Goal: Communication & Community: Answer question/provide support

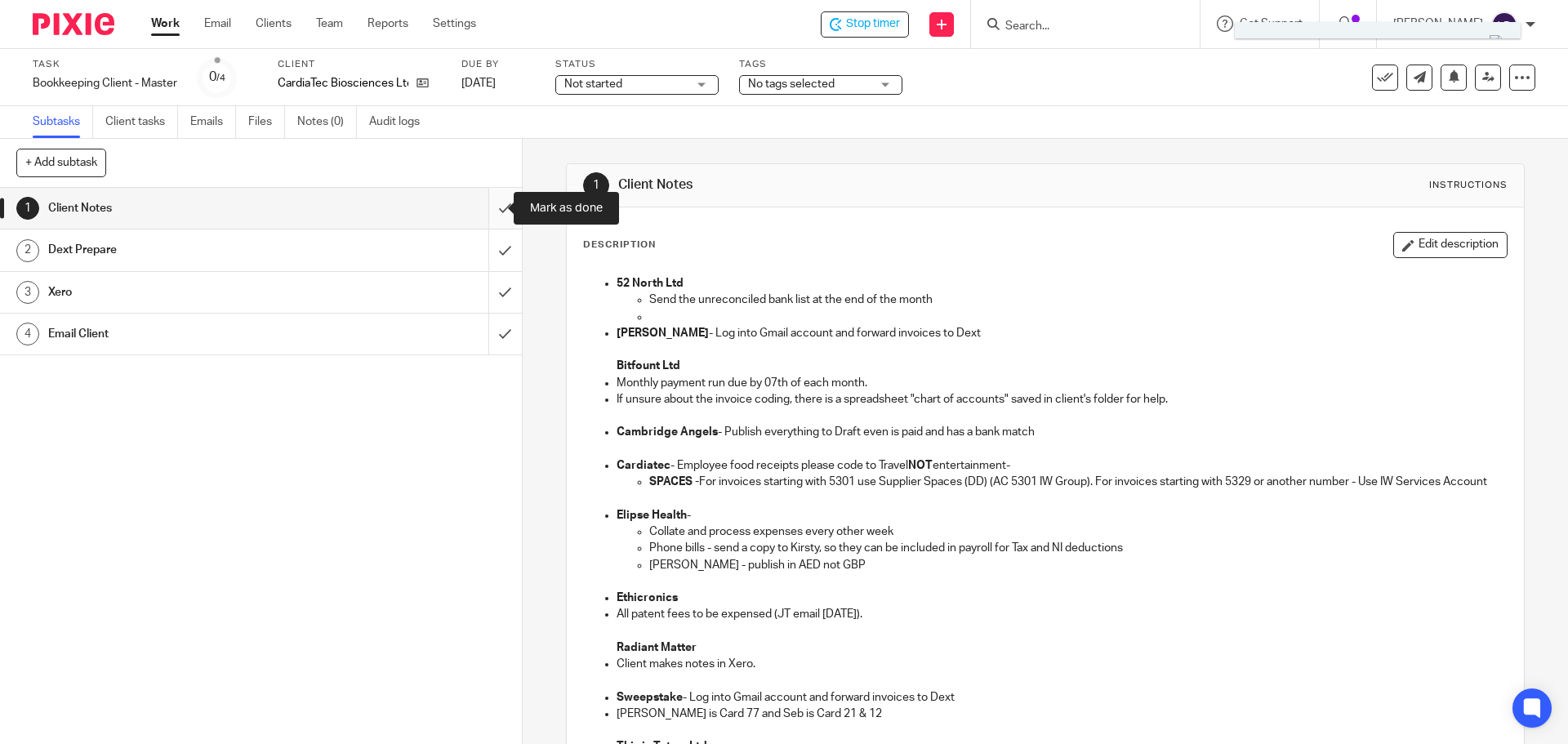
click at [483, 194] on input "submit" at bounding box center [261, 208] width 522 height 41
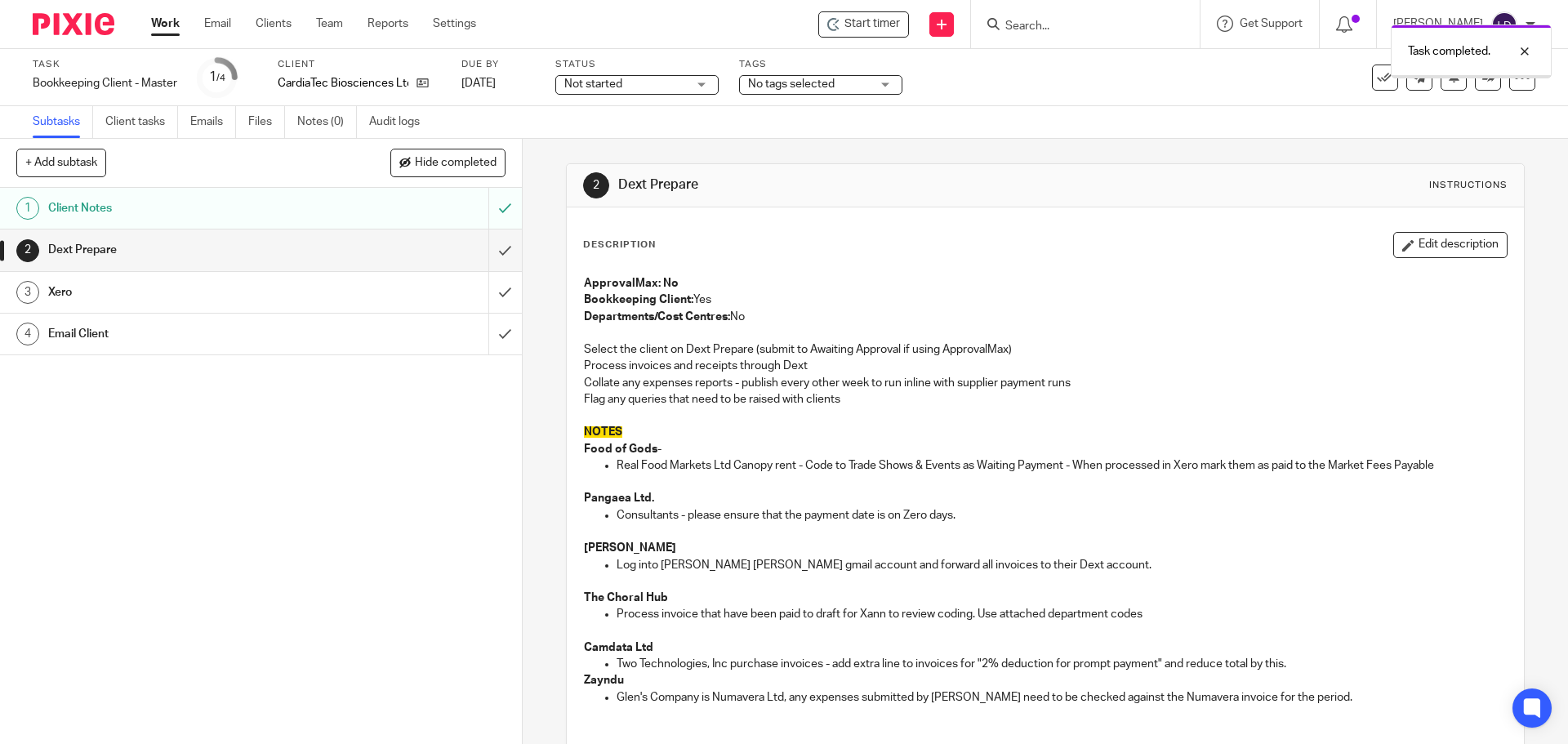
click at [272, 191] on link "1 Client Notes" at bounding box center [244, 208] width 489 height 41
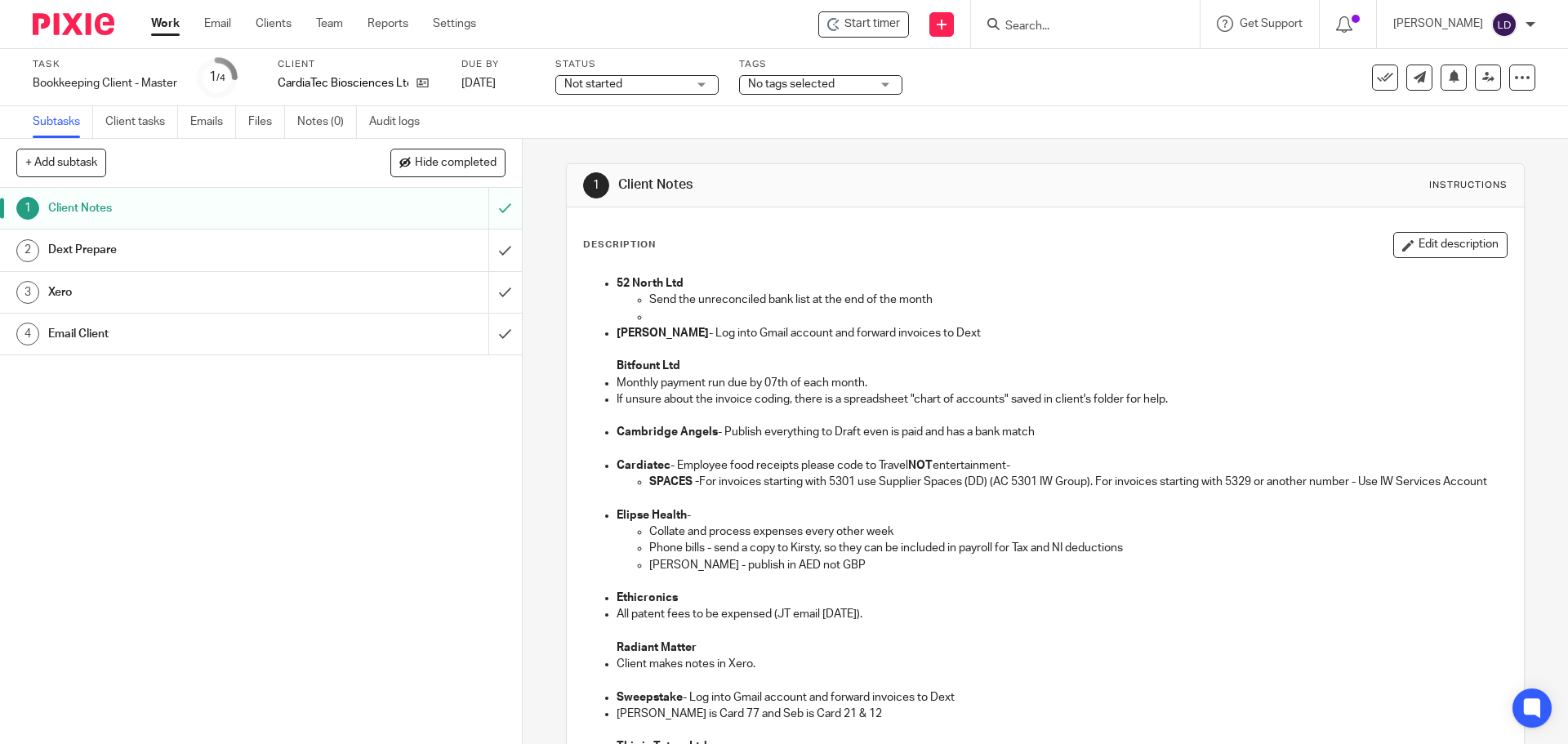
click at [312, 251] on h1 "Dext Prepare" at bounding box center [190, 251] width 283 height 25
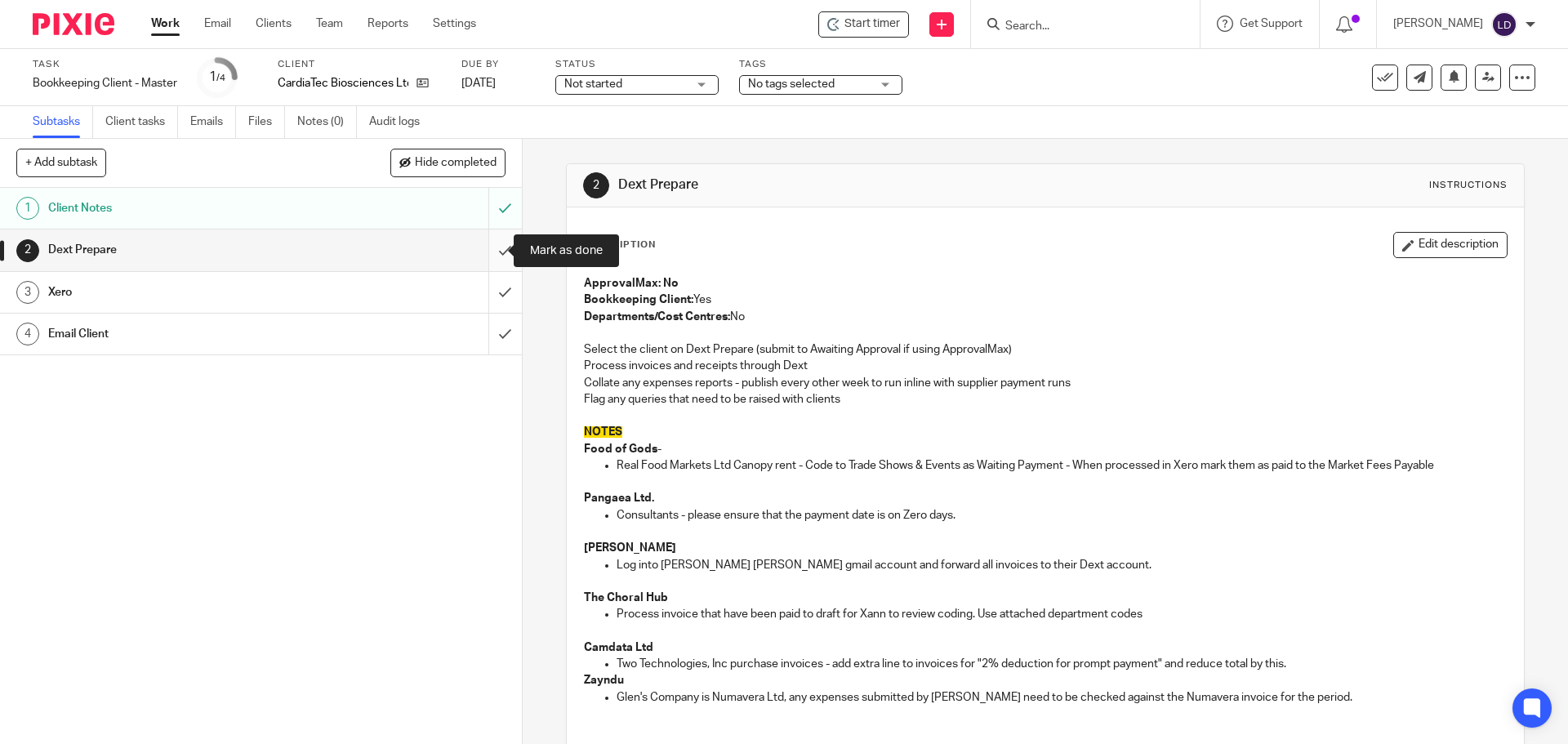
click at [491, 251] on input "submit" at bounding box center [261, 250] width 522 height 41
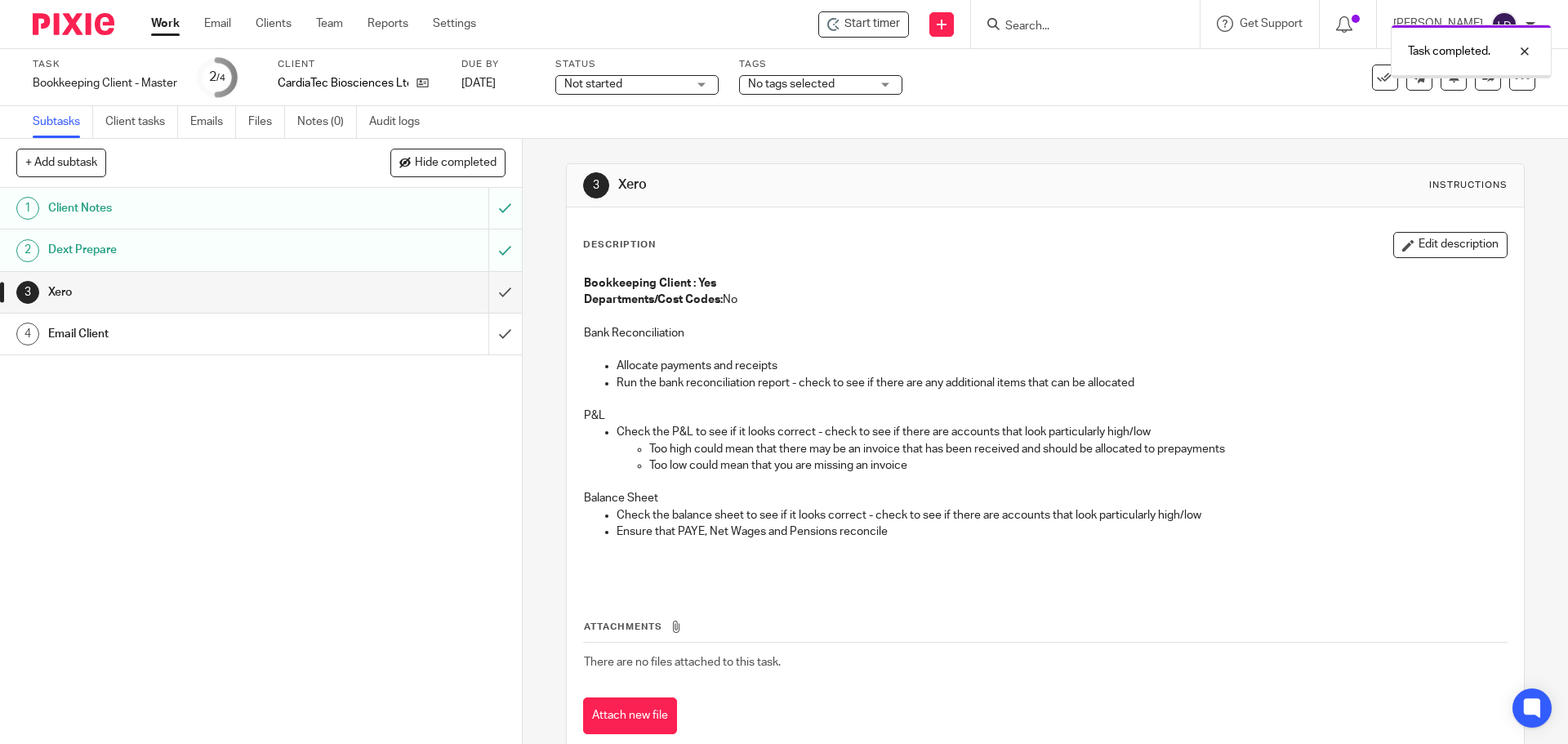
click at [493, 289] on input "submit" at bounding box center [261, 292] width 522 height 41
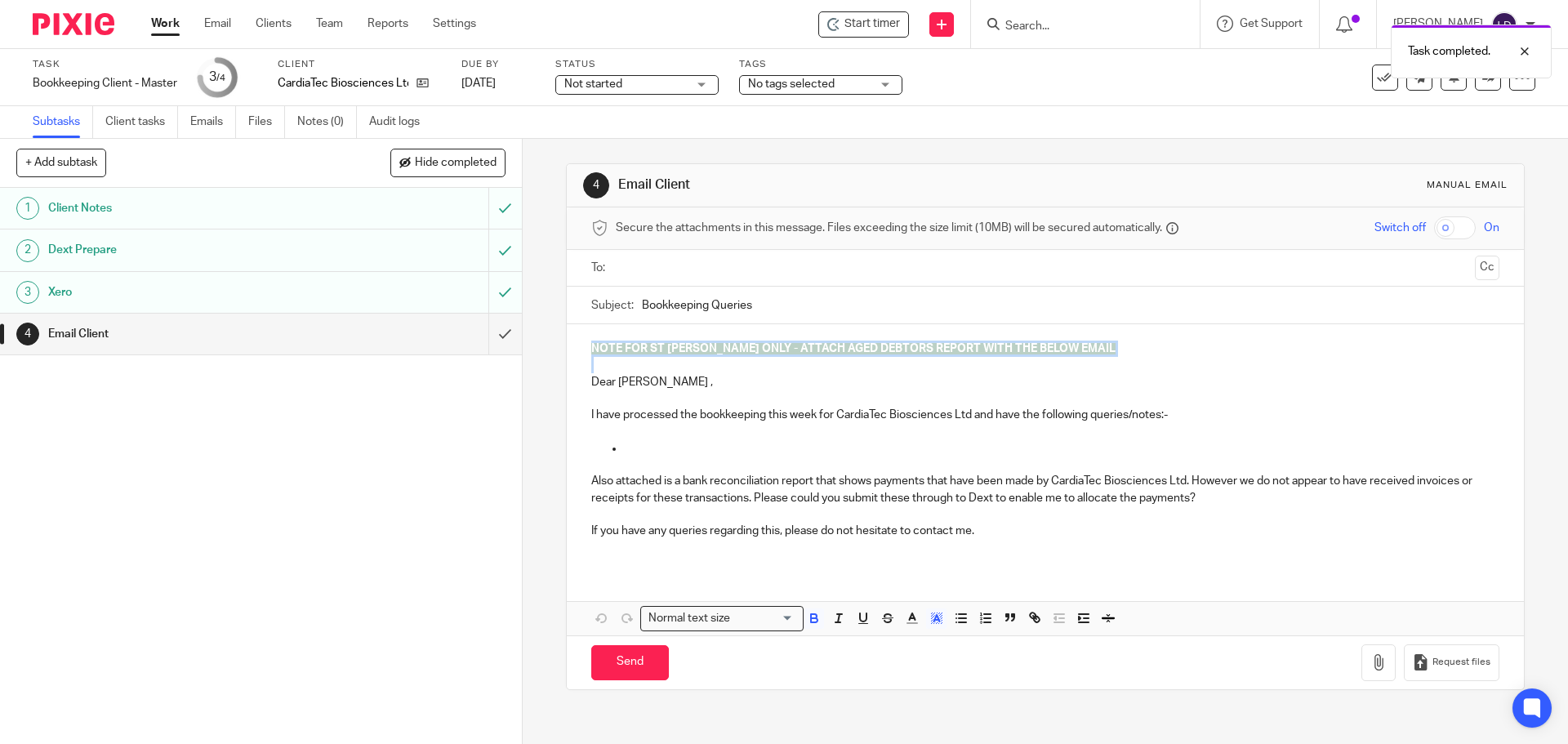
drag, startPoint x: 587, startPoint y: 378, endPoint x: 585, endPoint y: 300, distance: 78.0
click at [585, 300] on form "Secure the attachments in this message. Files exceeding the size limit (10MB) w…" at bounding box center [1045, 449] width 956 height 482
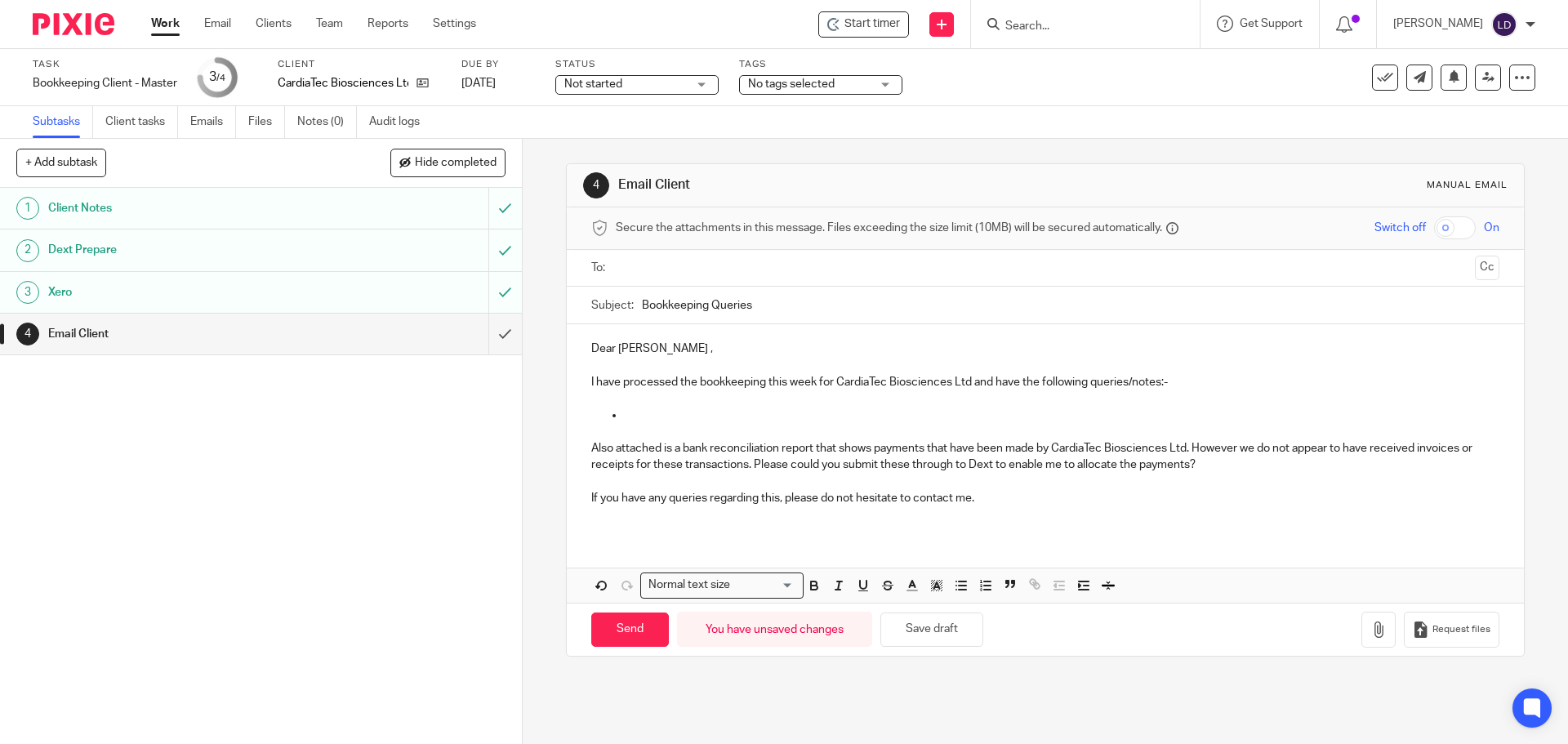
click at [594, 340] on div "Dear [PERSON_NAME] , I have processed the bookkeeping this week for CardiaTec B…" at bounding box center [1045, 429] width 956 height 211
click at [643, 349] on p "Dear [PERSON_NAME] ," at bounding box center [1045, 349] width 908 height 16
click at [649, 277] on input "text" at bounding box center [1044, 269] width 846 height 19
click at [596, 375] on p at bounding box center [1045, 369] width 908 height 16
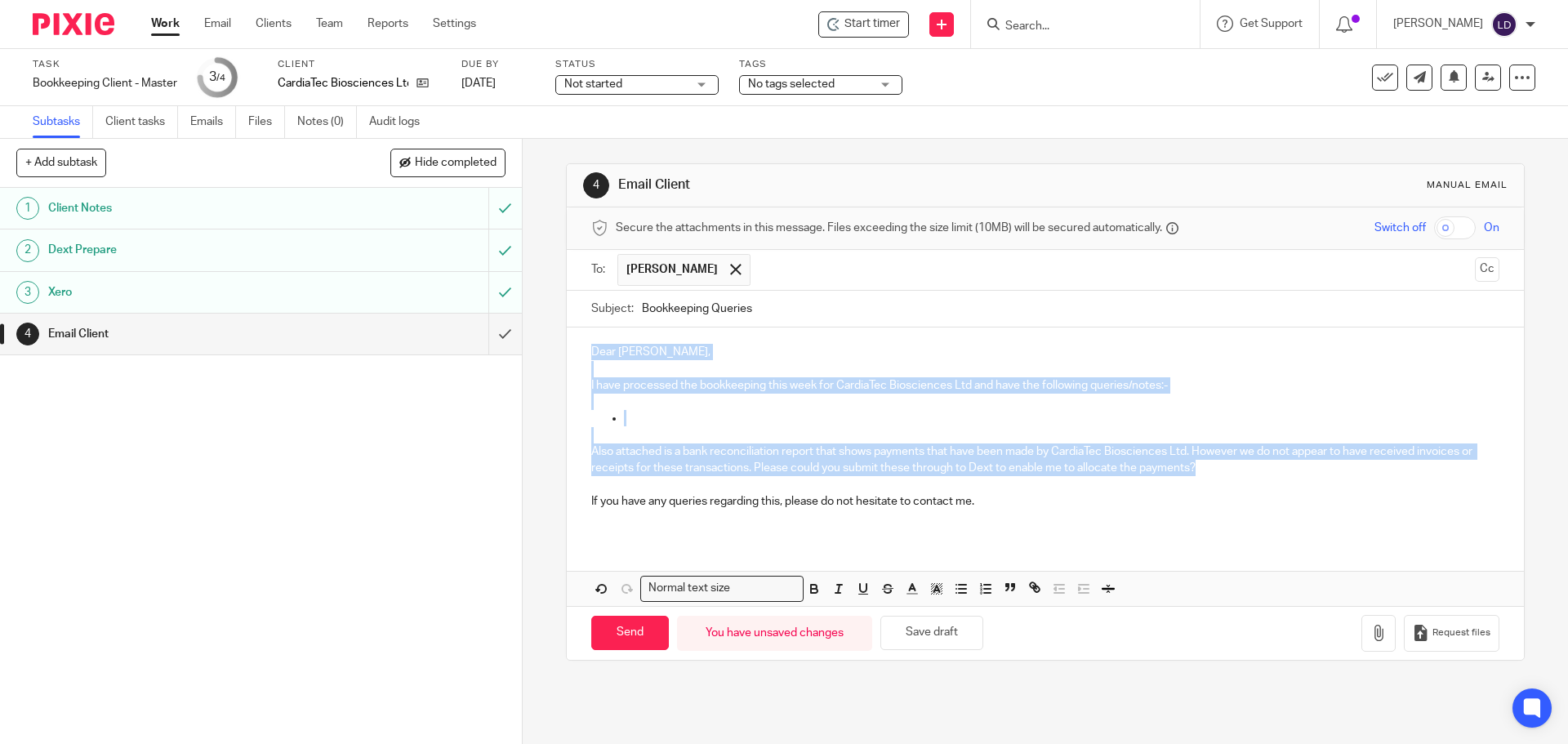
drag, startPoint x: 584, startPoint y: 343, endPoint x: 1221, endPoint y: 461, distance: 647.8
click at [1221, 461] on div "Dear [PERSON_NAME], I have processed the bookkeeping this week for CardiaTec Bi…" at bounding box center [1045, 432] width 956 height 211
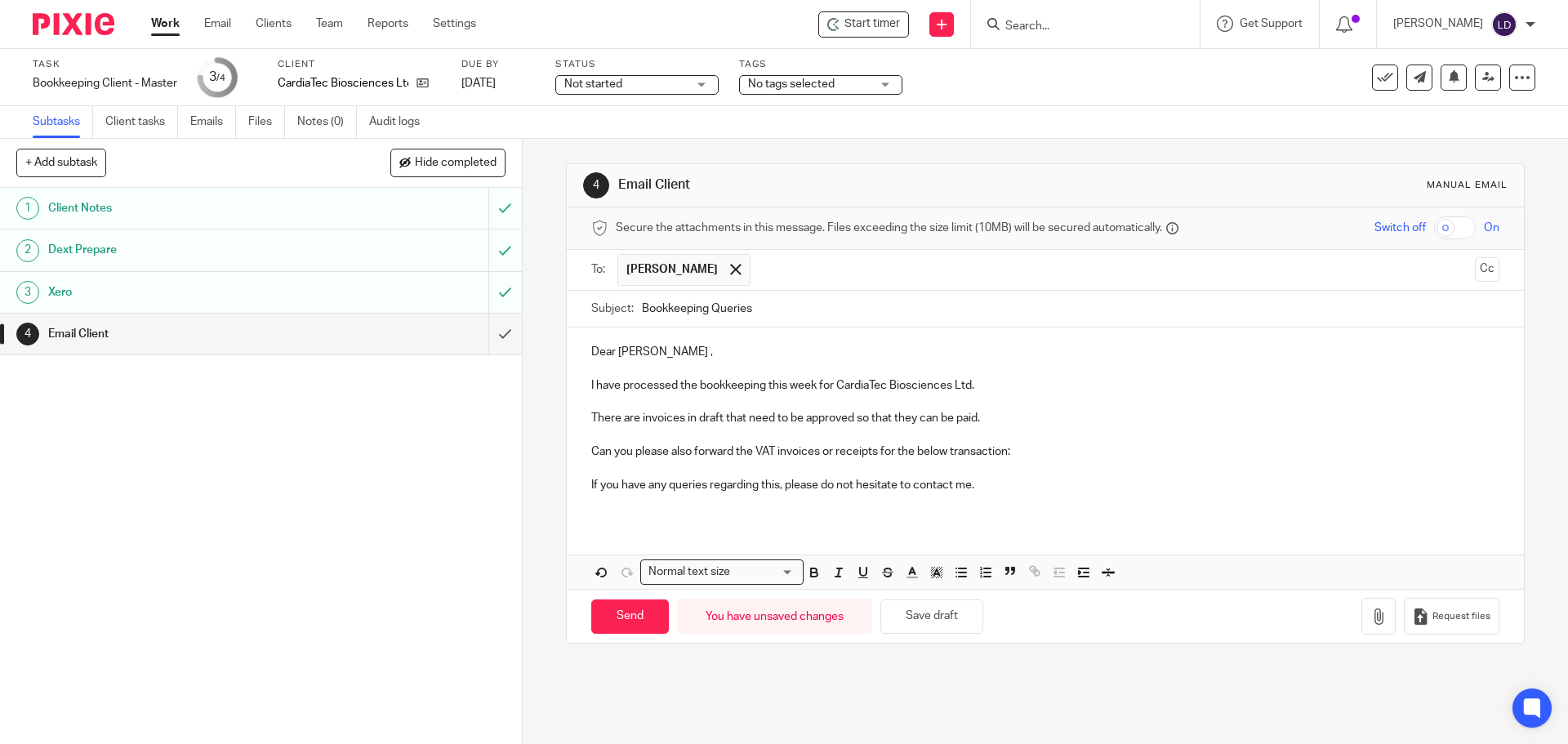
click at [1002, 451] on p "Can you please also forward the VAT invoices or receipts for the below transact…" at bounding box center [1045, 452] width 908 height 16
click at [1028, 457] on p "Can you please also forward the VAT invoices or receipts for the below transact…" at bounding box center [1045, 452] width 908 height 16
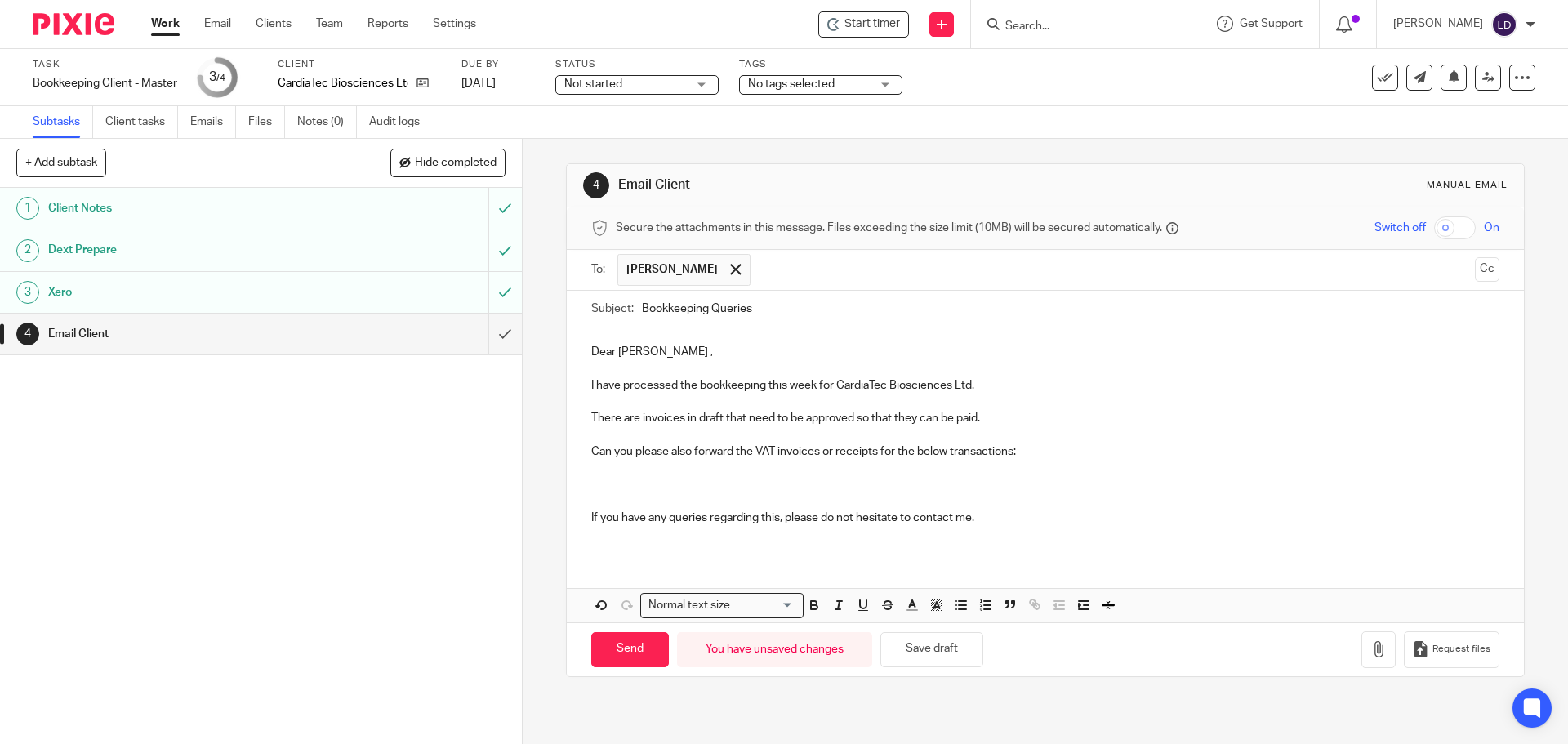
click at [577, 388] on div "Dear [PERSON_NAME] , I have processed the bookkeeping this week for CardiaTec B…" at bounding box center [1045, 441] width 956 height 227
click at [996, 418] on p "There are invoices in draft that need to be approved so that they can be paid." at bounding box center [1045, 417] width 908 height 16
click at [918, 494] on p at bounding box center [1045, 501] width 908 height 16
click at [890, 488] on p at bounding box center [1045, 485] width 908 height 16
click at [596, 484] on p at bounding box center [1045, 485] width 908 height 16
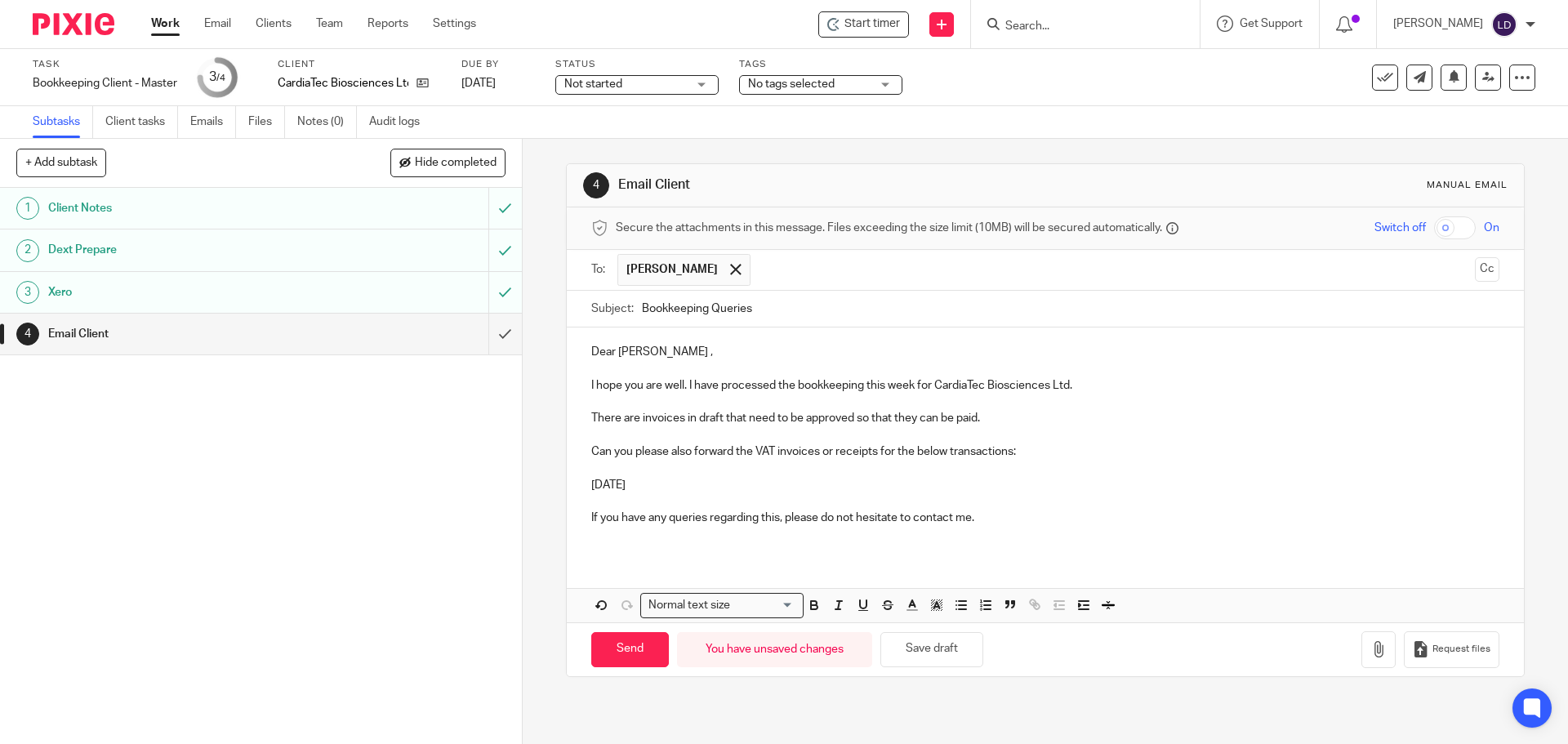
click at [809, 481] on p "[DATE]" at bounding box center [1045, 485] width 908 height 16
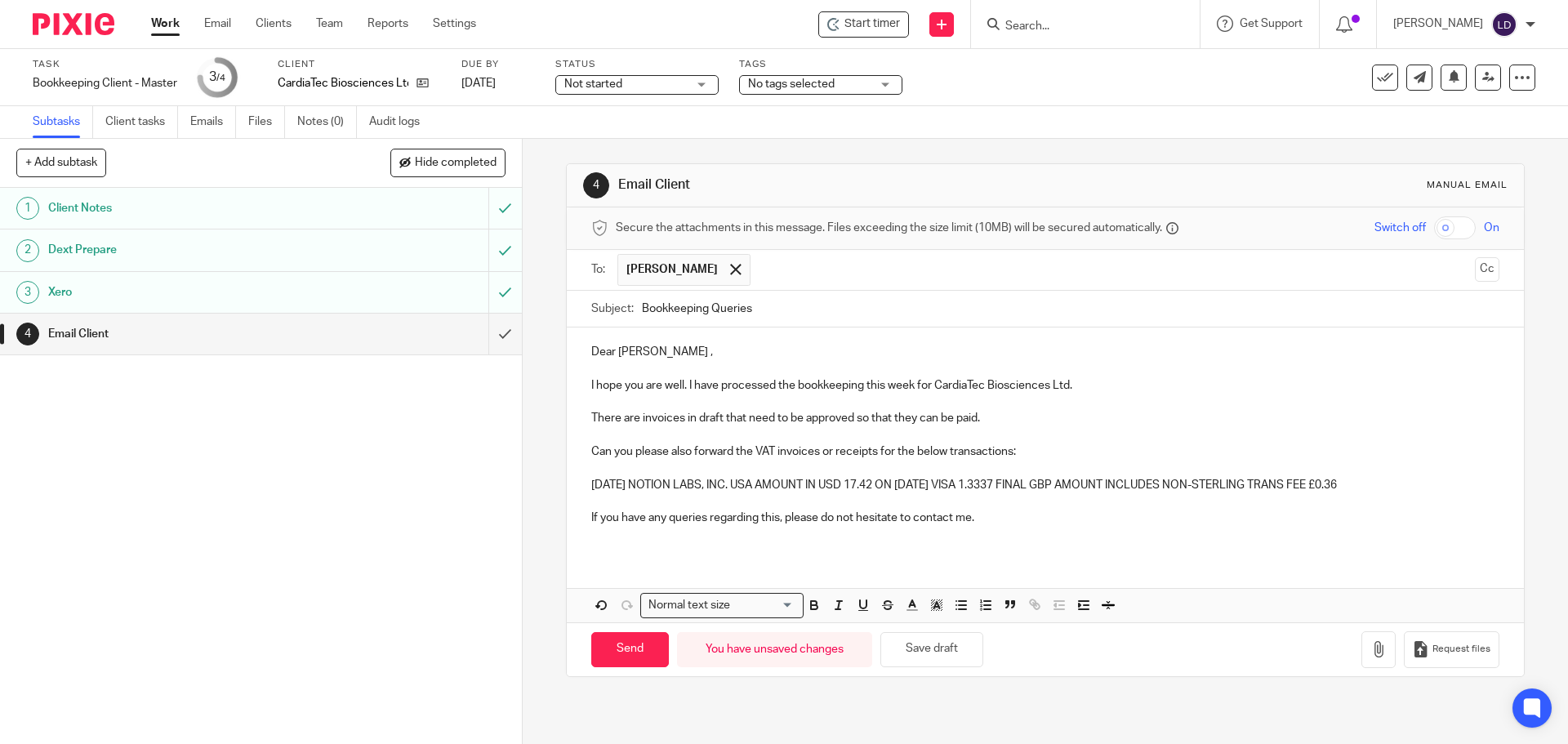
click at [1420, 479] on p "[DATE] NOTION LABS, INC. USA AMOUNT IN USD 17.42 ON [DATE] VISA 1.3337 FINAL GB…" at bounding box center [1045, 485] width 908 height 16
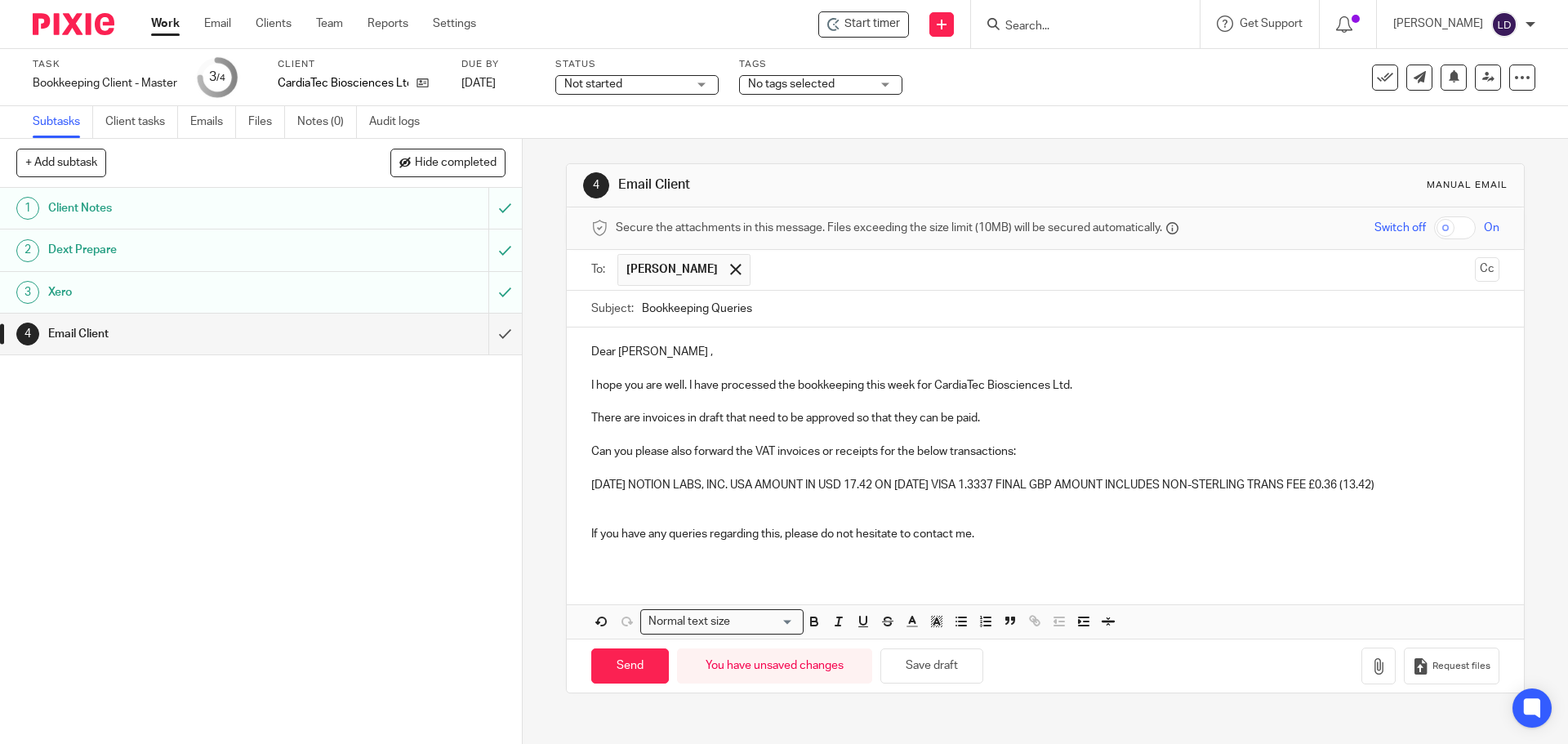
click at [592, 501] on p at bounding box center [1045, 501] width 908 height 16
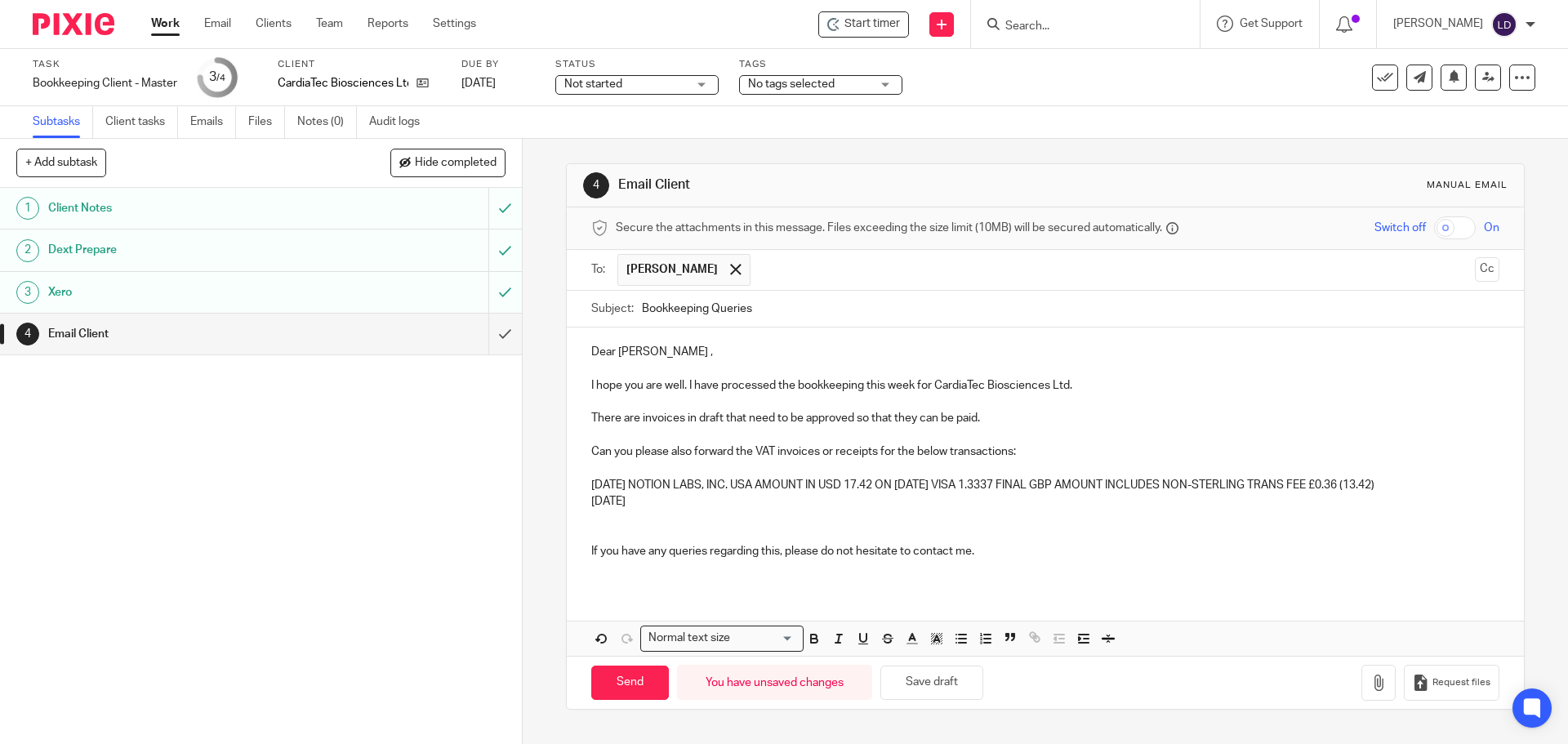
click at [689, 501] on p "[DATE]" at bounding box center [1045, 501] width 908 height 16
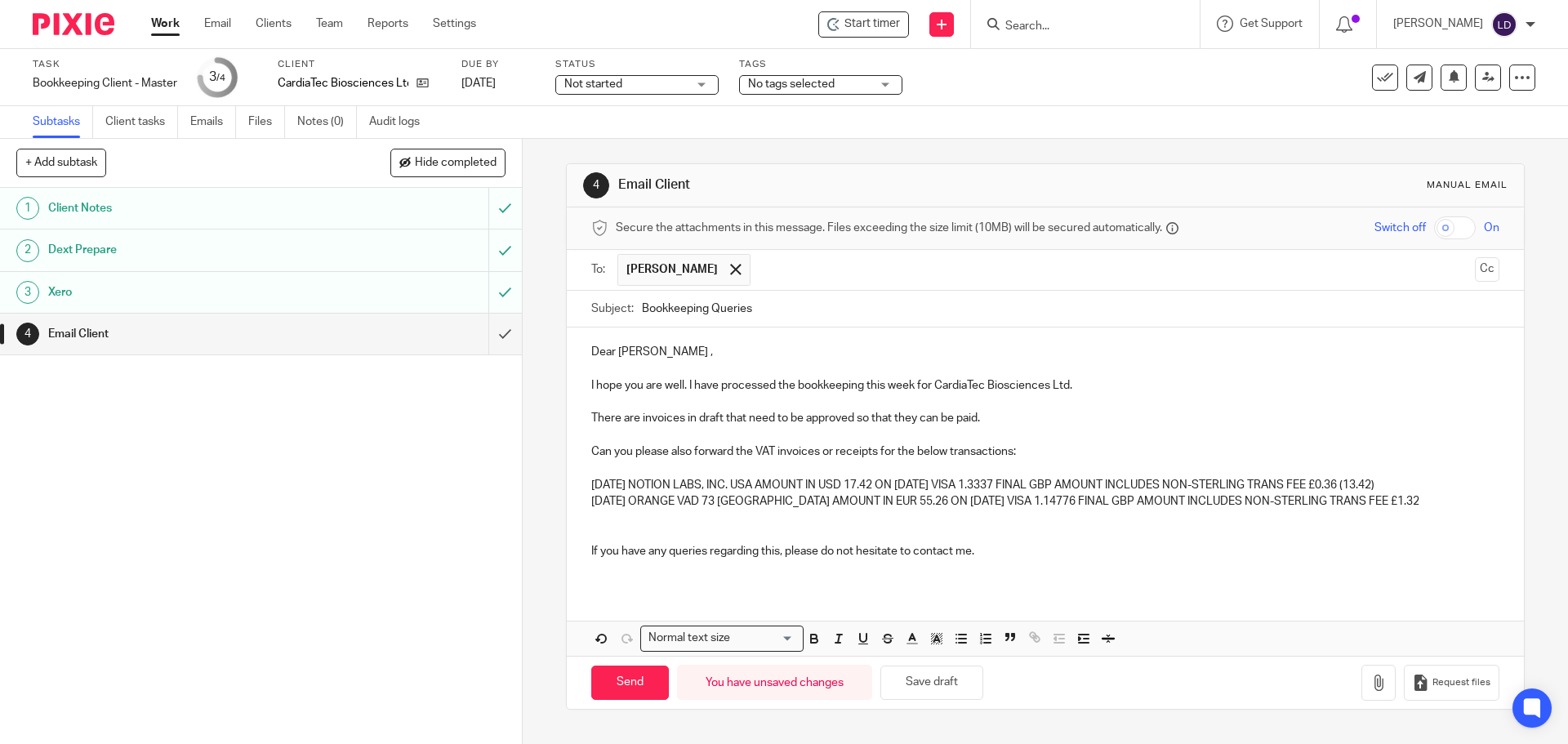
click at [1412, 492] on div "Dear [PERSON_NAME] , I hope you are well. I have processed the bookkeeping this…" at bounding box center [1045, 458] width 956 height 261
click at [1400, 500] on p "[DATE] ORANGE VAD 73 [GEOGRAPHIC_DATA] AMOUNT IN EUR 55.26 ON [DATE] VISA 1.147…" at bounding box center [1045, 501] width 908 height 16
click at [1374, 503] on p "[DATE] ORANGE VAD 73 [GEOGRAPHIC_DATA] AMOUNT IN EUR 55.26 ON [DATE] VISA 1.147…" at bounding box center [1045, 501] width 908 height 16
click at [1393, 501] on p "[DATE] ORANGE VAD 73 [GEOGRAPHIC_DATA] AMOUNT IN EUR 55.26 ON [DATE] VISA 1.147…" at bounding box center [1045, 501] width 908 height 16
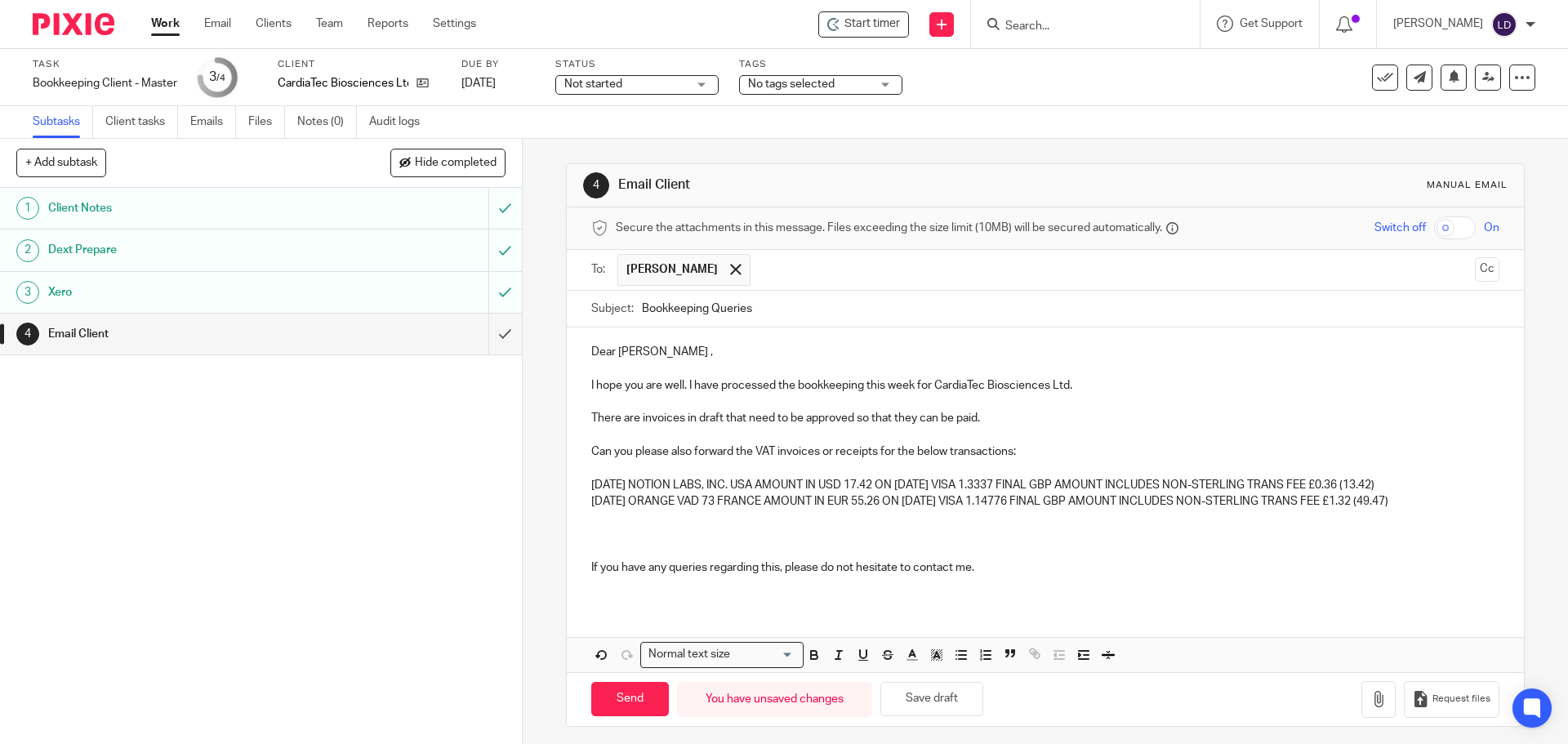
click at [598, 519] on p at bounding box center [1045, 517] width 908 height 16
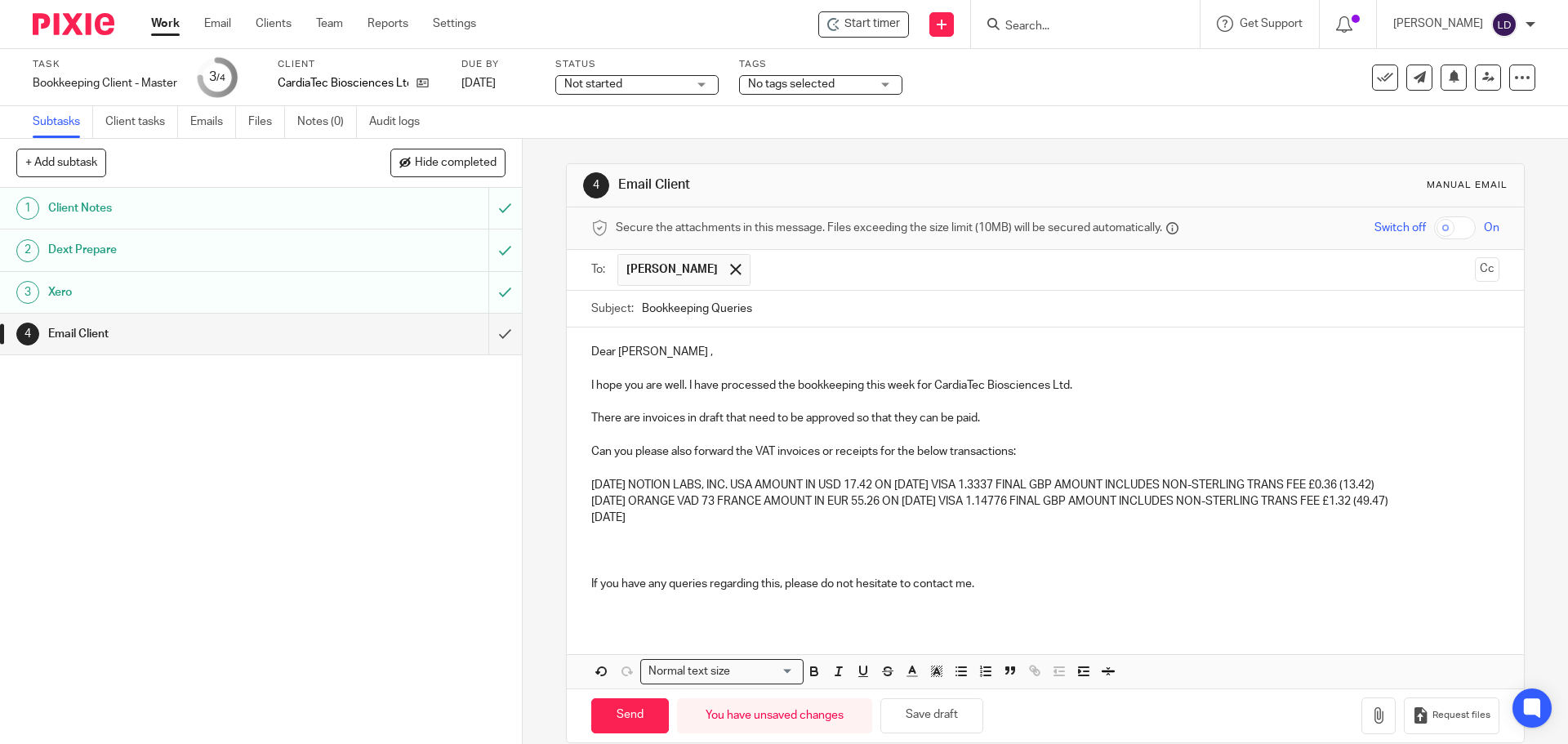
click at [733, 507] on p "[DATE] ORANGE VAD 73 FRANCE AMOUNT IN EUR 55.26 ON [DATE] VISA 1.14776 FINAL GB…" at bounding box center [1045, 501] width 908 height 16
click at [731, 513] on p "[DATE]" at bounding box center [1045, 517] width 908 height 16
click at [948, 518] on p "[DATE] APPLECARE [GEOGRAPHIC_DATA] [GEOGRAPHIC_DATA] ON [DATE] BDC" at bounding box center [1045, 517] width 908 height 16
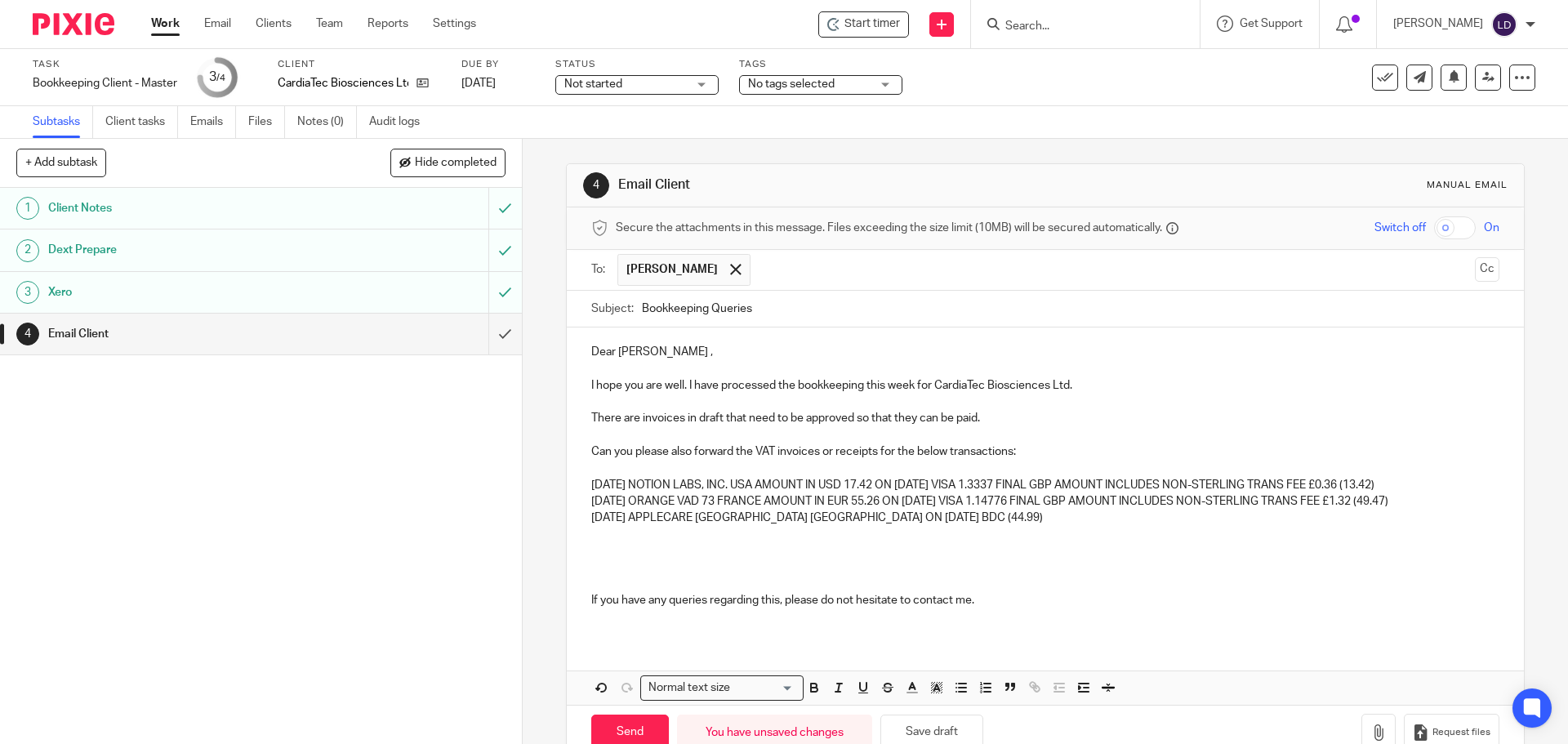
click at [581, 485] on div "Dear [PERSON_NAME] , I hope you are well. I have processed the bookkeeping this…" at bounding box center [1045, 483] width 956 height 311
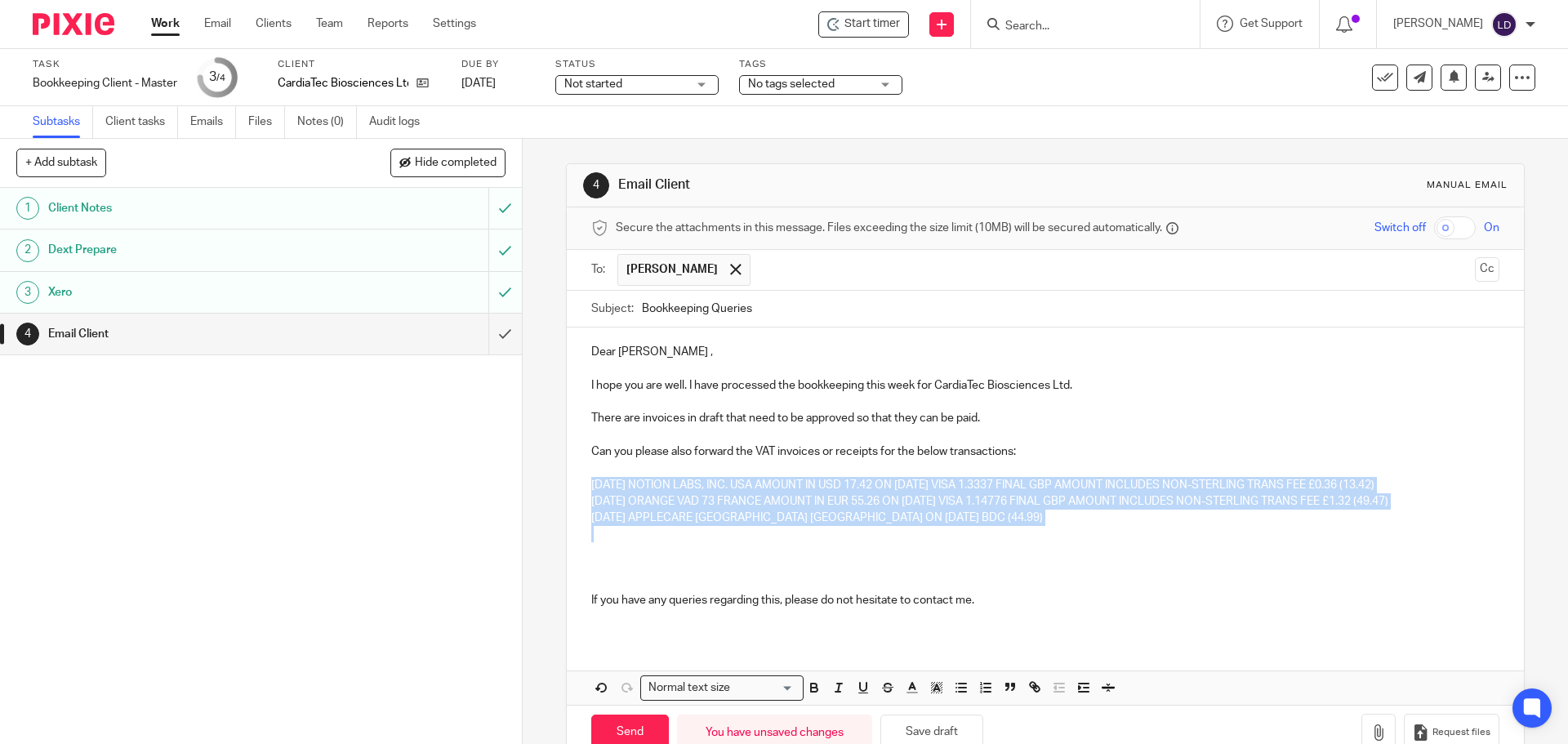
drag, startPoint x: 582, startPoint y: 480, endPoint x: 619, endPoint y: 534, distance: 65.5
click at [619, 534] on div "Dear [PERSON_NAME] , I hope you are well. I have processed the bookkeeping this…" at bounding box center [1045, 483] width 956 height 311
click at [951, 684] on button "button" at bounding box center [960, 688] width 20 height 20
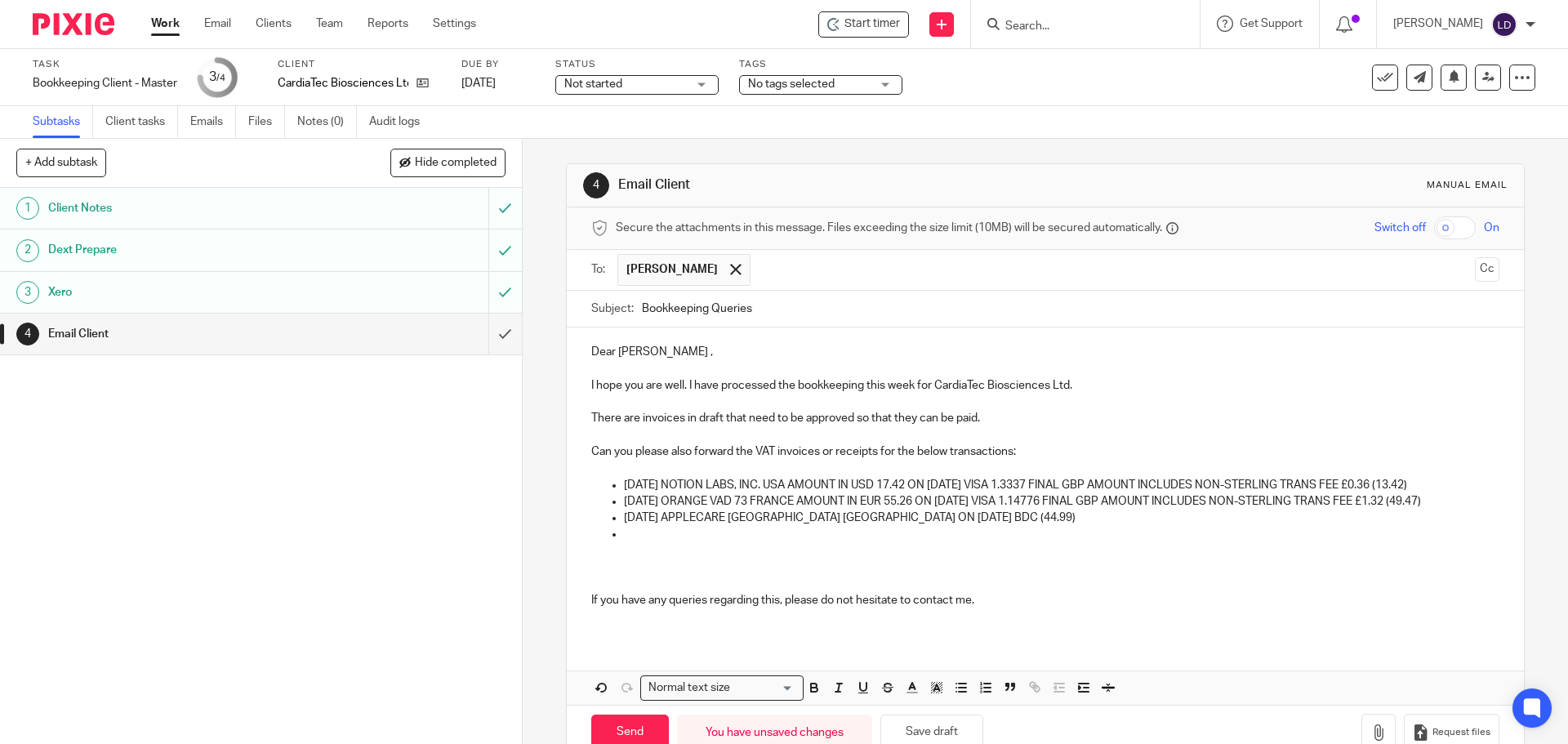
click at [697, 594] on p "If you have any queries regarding this, please do not hesitate to contact me." at bounding box center [1045, 600] width 908 height 16
click at [624, 518] on p "[DATE] APPLECARE [GEOGRAPHIC_DATA] [GEOGRAPHIC_DATA] ON [DATE] BDC (44.99)" at bounding box center [1061, 517] width 874 height 16
click at [955, 525] on p "[DATE] APPLECARE [GEOGRAPHIC_DATA] [GEOGRAPHIC_DATA] ON [DATE] BDC (44.99)" at bounding box center [1061, 517] width 874 height 16
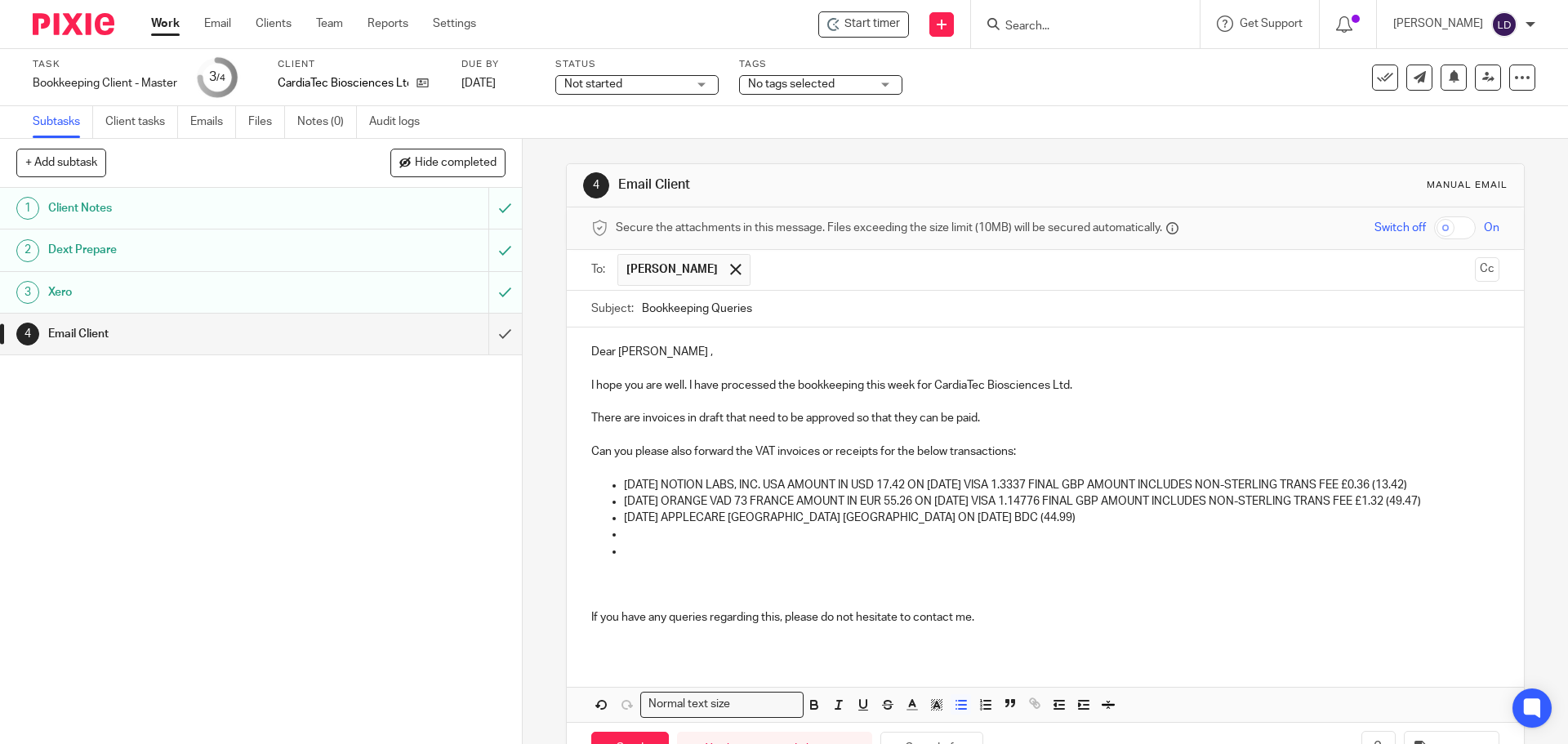
click at [940, 549] on p at bounding box center [1061, 551] width 874 height 16
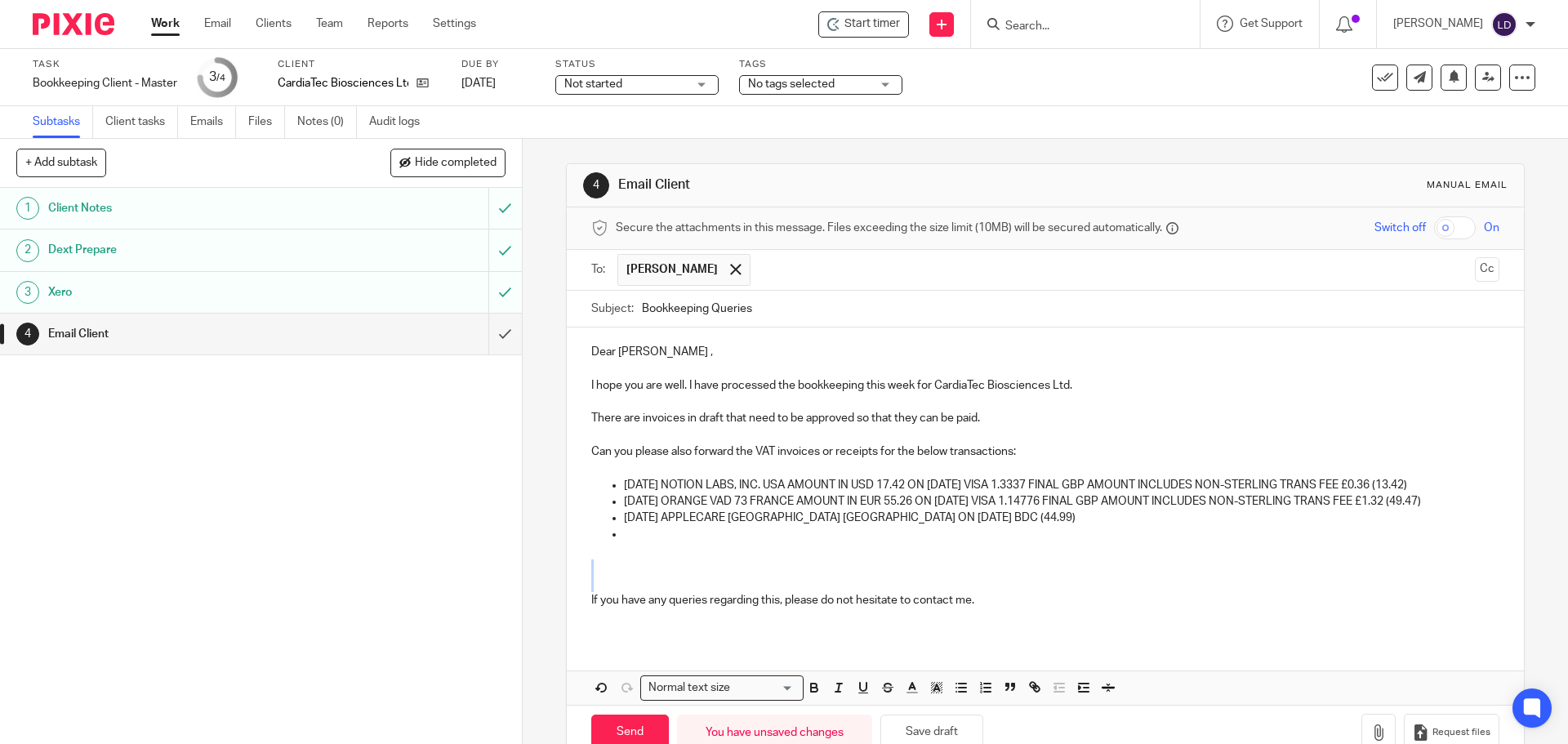
drag, startPoint x: 622, startPoint y: 583, endPoint x: 604, endPoint y: 558, distance: 30.8
click at [604, 558] on div "Dear [PERSON_NAME] , I hope you are well. I have processed the bookkeeping this…" at bounding box center [1045, 483] width 956 height 311
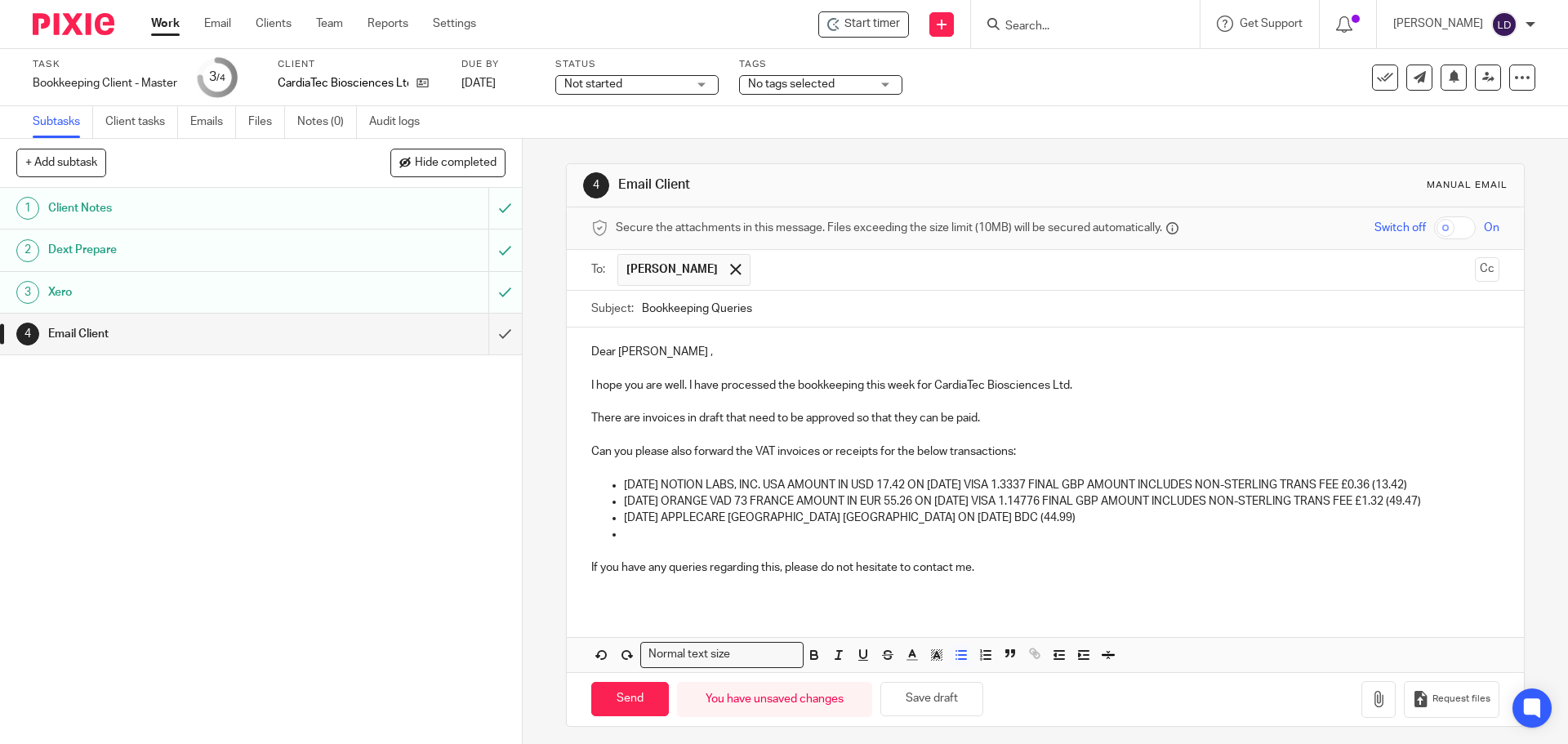
click at [777, 540] on p at bounding box center [1061, 533] width 874 height 16
click at [740, 530] on p "[DATE]" at bounding box center [1061, 533] width 874 height 16
click at [952, 533] on p "[DATE] AMAZON* HH92O0JC5 ON [DATE] BDC (" at bounding box center [1061, 533] width 874 height 16
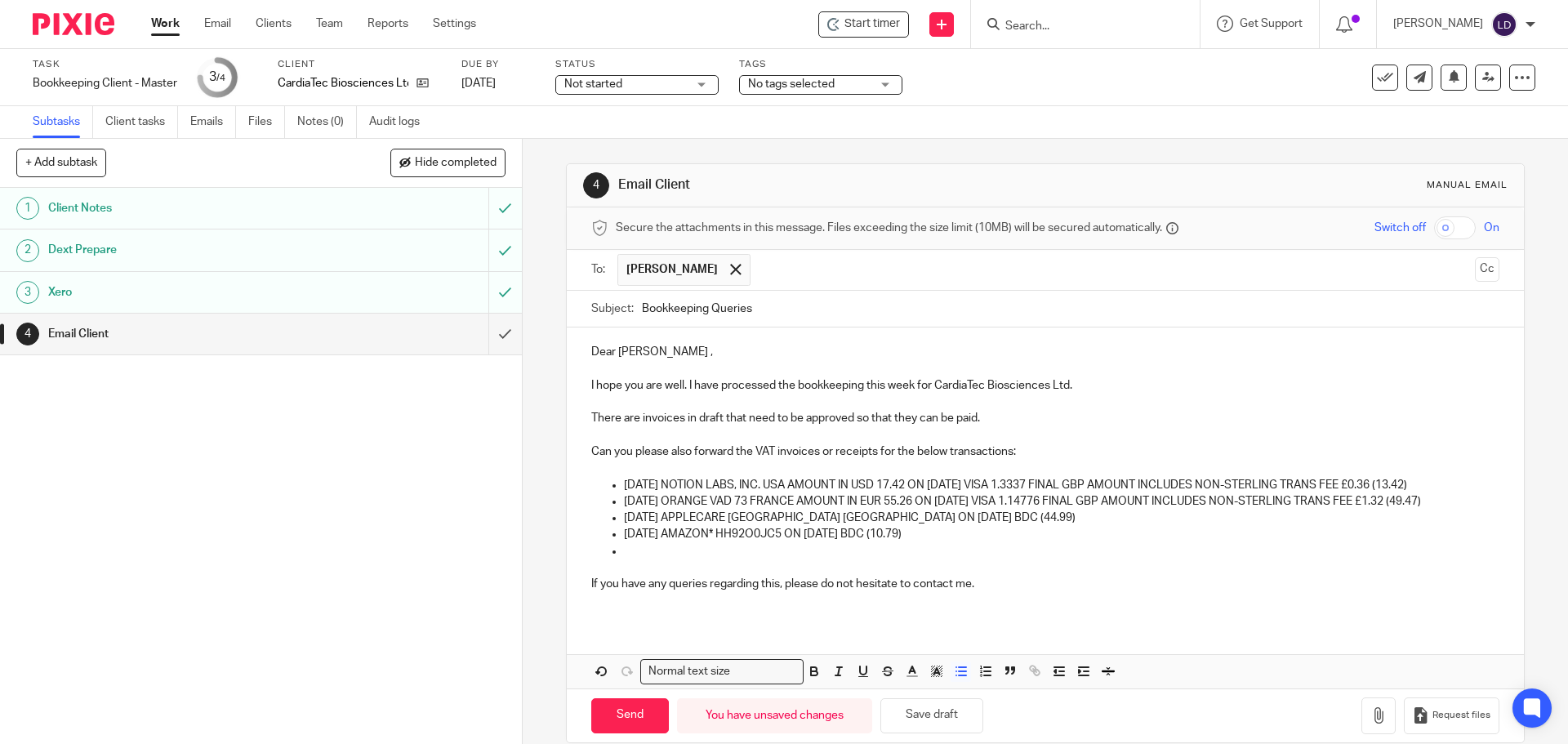
click at [657, 545] on p at bounding box center [1061, 551] width 874 height 16
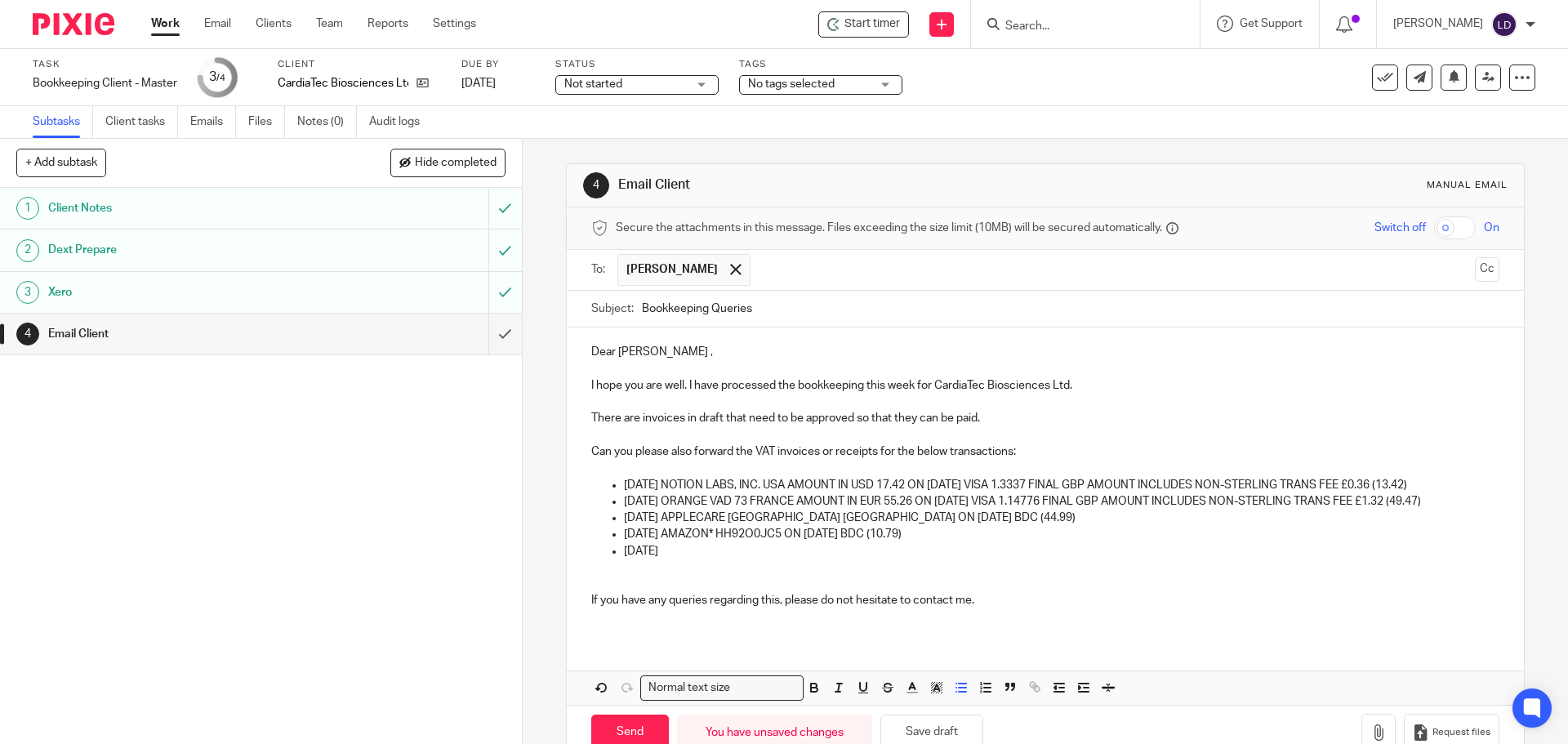
click at [717, 553] on p "[DATE]" at bounding box center [1061, 551] width 874 height 16
click at [947, 552] on p "[DATE] HOTELSONE901753180 ON [DATE] BDC" at bounding box center [1061, 551] width 874 height 16
click at [1449, 477] on p "[DATE] NOTION LABS, INC. USA AMOUNT IN USD 17.42 ON [DATE] VISA 1.3337 FINAL GB…" at bounding box center [1061, 485] width 874 height 16
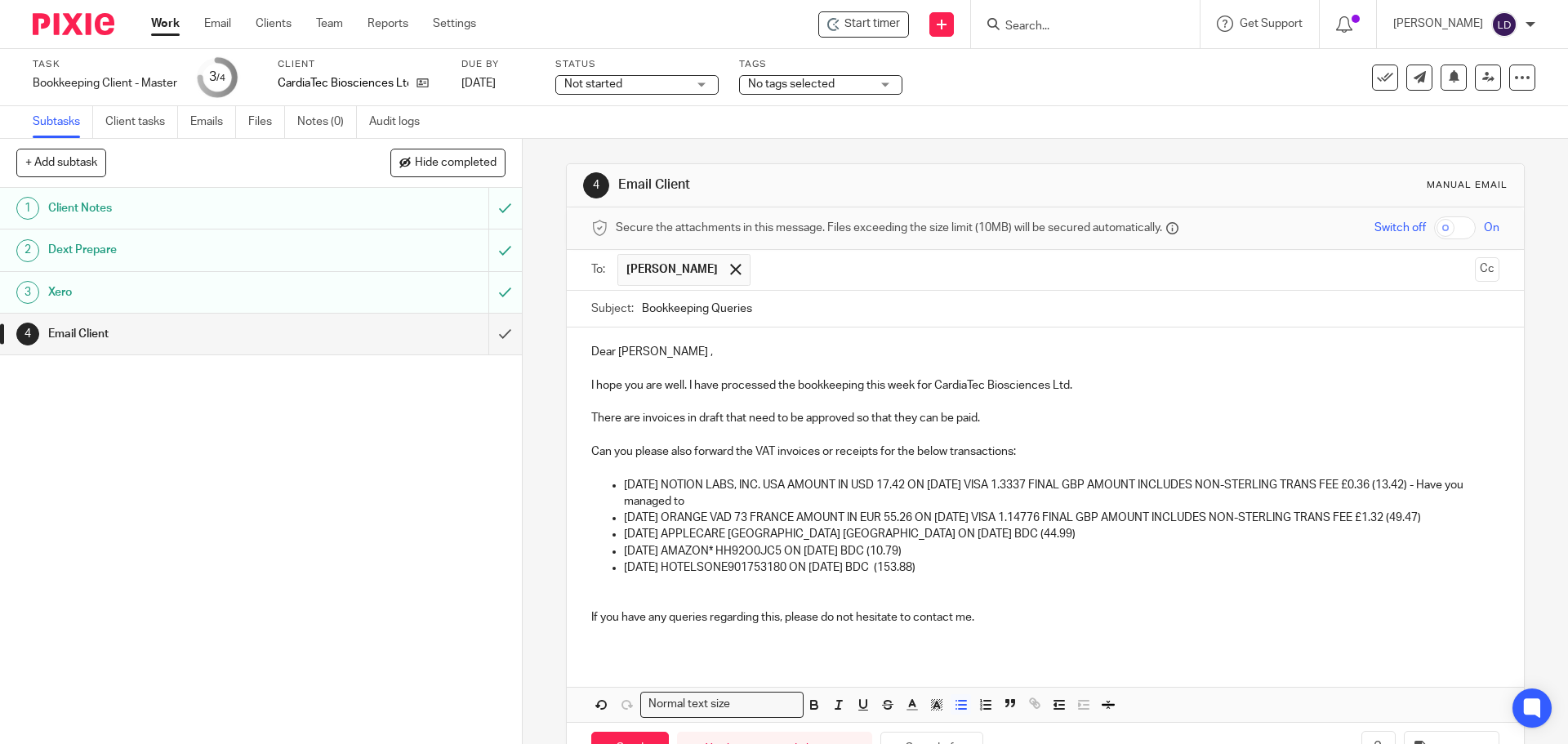
click at [736, 501] on p "[DATE] NOTION LABS, INC. USA AMOUNT IN USD 17.42 ON [DATE] VISA 1.3337 FINAL GB…" at bounding box center [1061, 493] width 874 height 33
click at [1464, 513] on p "[DATE] ORANGE VAD 73 FRANCE AMOUNT IN EUR 55.26 ON [DATE] VISA 1.14776 FINAL GB…" at bounding box center [1061, 517] width 874 height 16
click at [1454, 514] on p "[DATE] ORANGE VAD 73 FRANCE AMOUNT IN EUR 55.26 ON [DATE] VISA 1.14776 FINAL GB…" at bounding box center [1061, 517] width 874 height 16
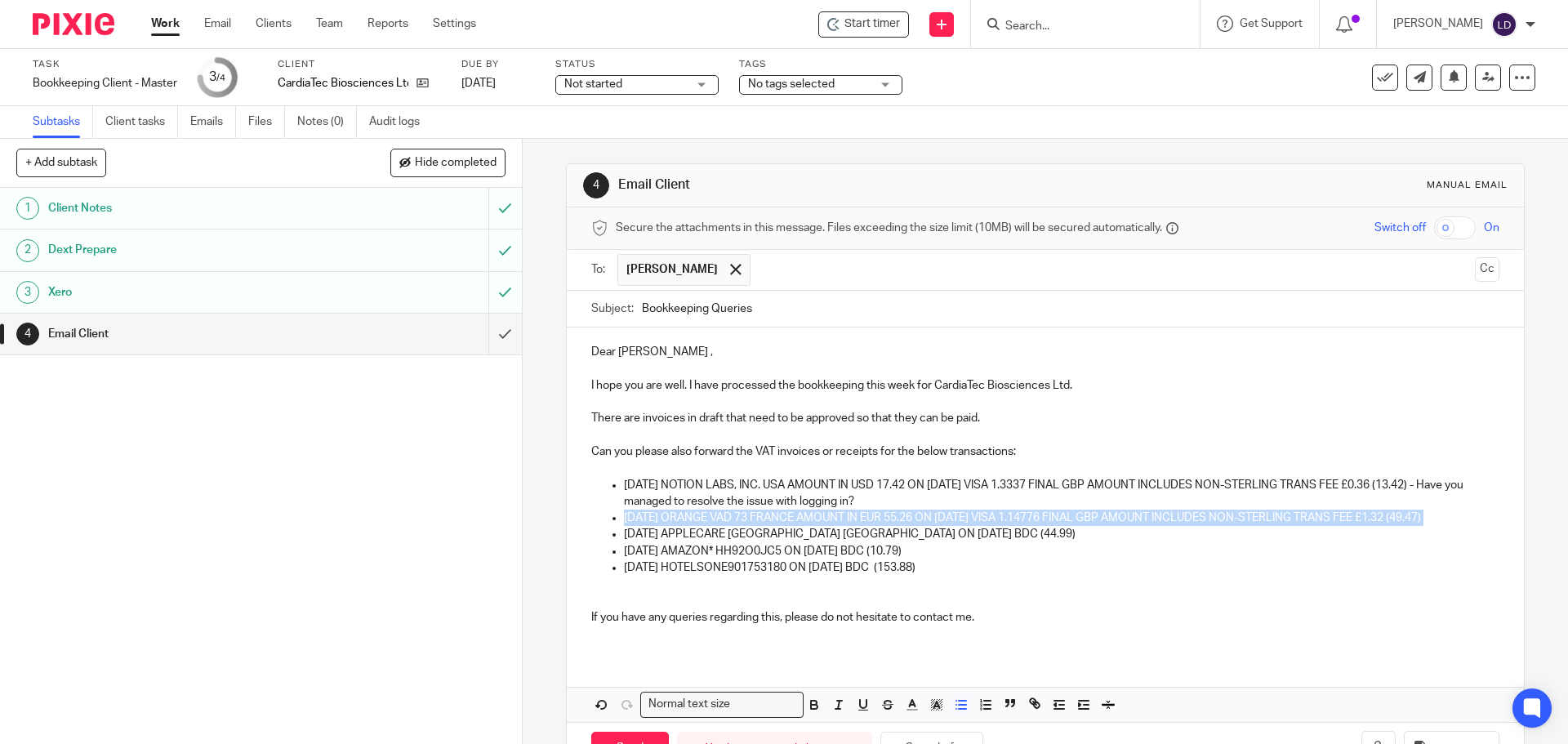
drag, startPoint x: 1427, startPoint y: 517, endPoint x: 612, endPoint y: 521, distance: 815.0
click at [624, 521] on li "[DATE] ORANGE VAD 73 FRANCE AMOUNT IN EUR 55.26 ON [DATE] VISA 1.14776 FINAL GB…" at bounding box center [1061, 517] width 874 height 16
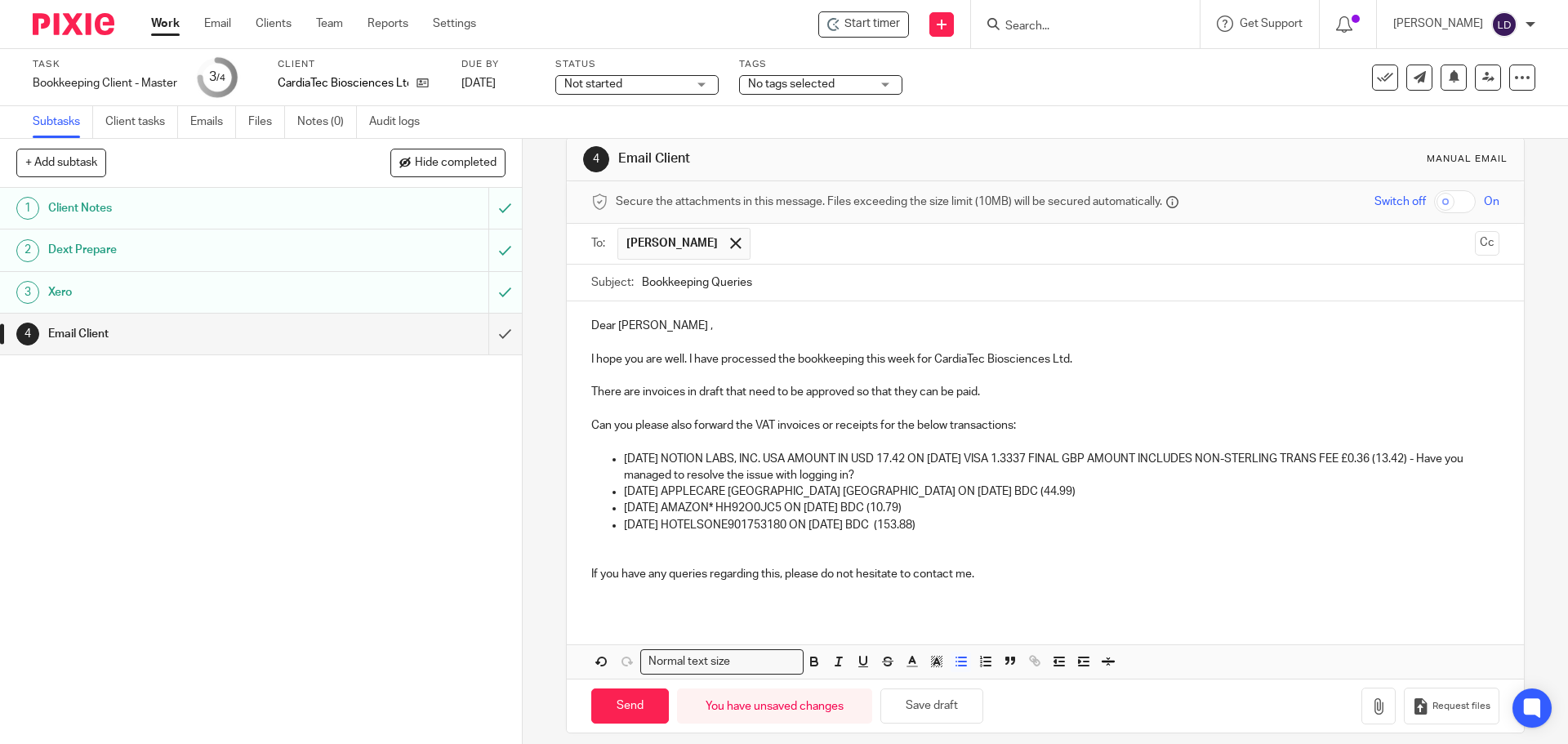
scroll to position [40, 0]
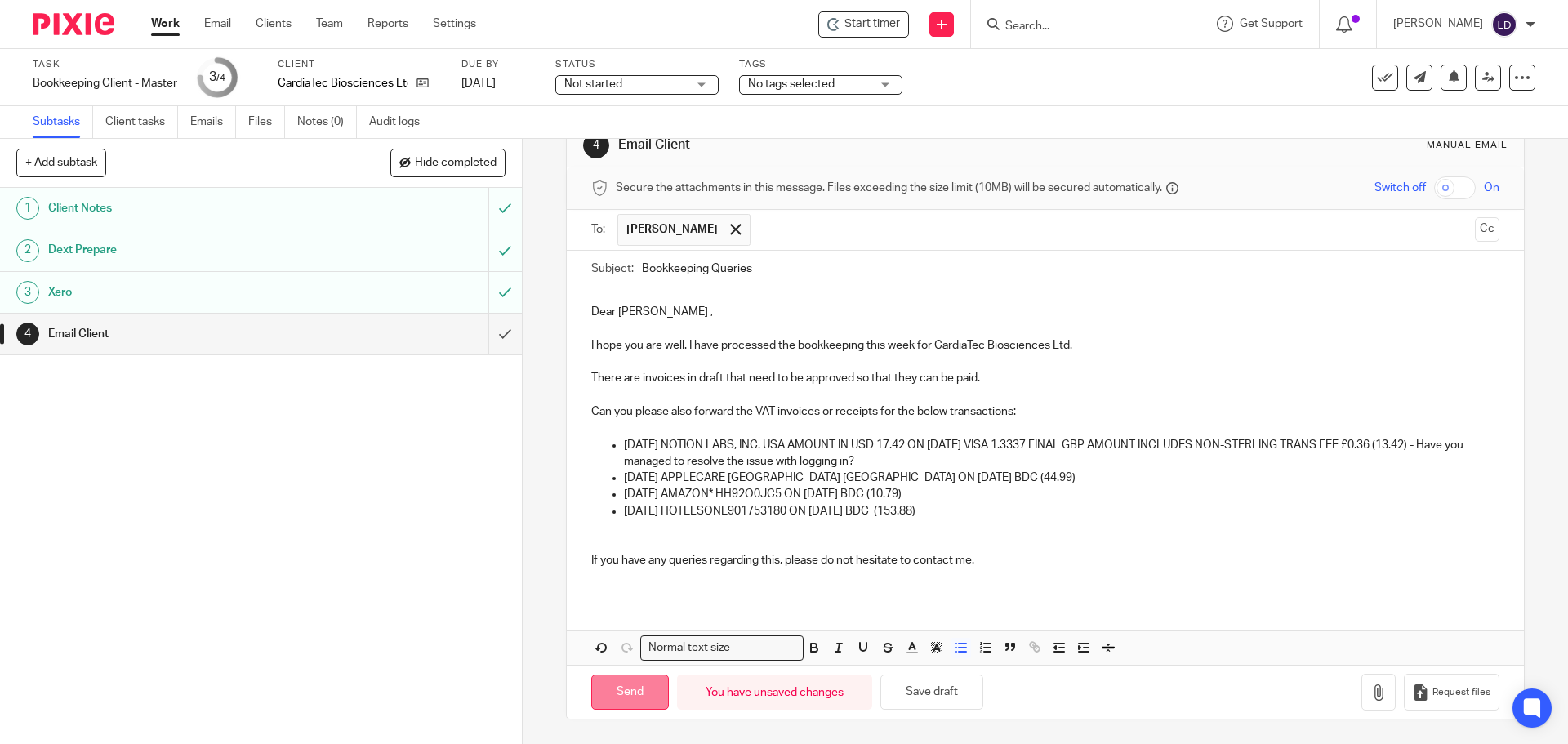
click at [619, 687] on input "Send" at bounding box center [630, 692] width 77 height 35
type input "Sent"
